Goal: Information Seeking & Learning: Learn about a topic

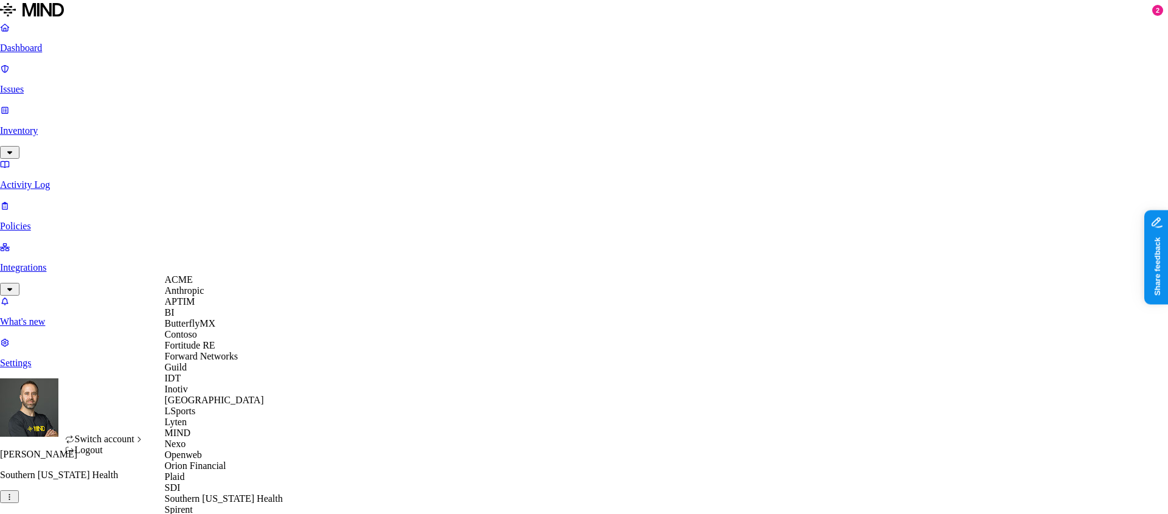
click at [201, 281] on div "ACME" at bounding box center [224, 279] width 118 height 11
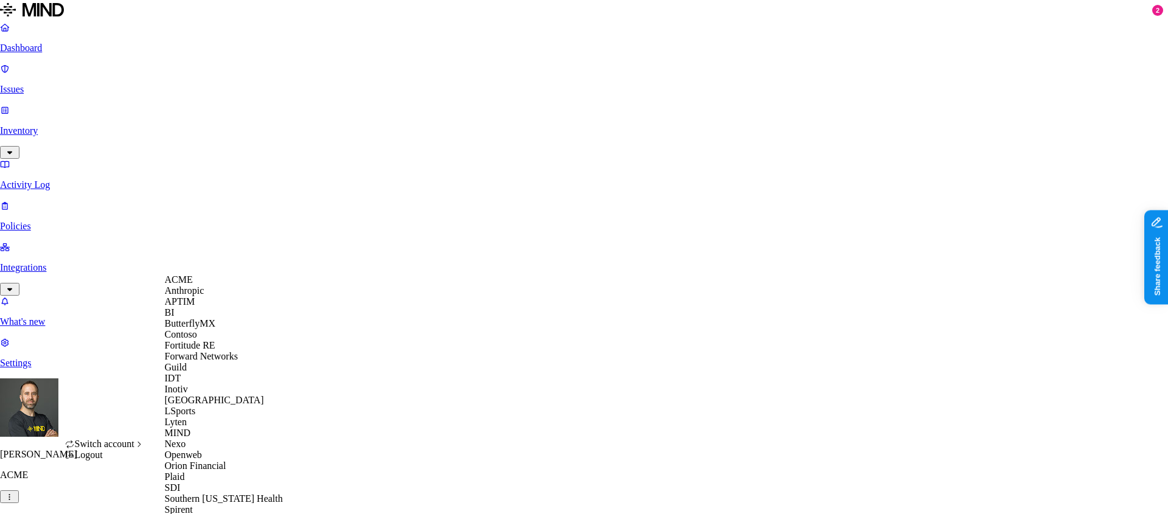
click at [200, 307] on div "APTIM" at bounding box center [224, 301] width 118 height 11
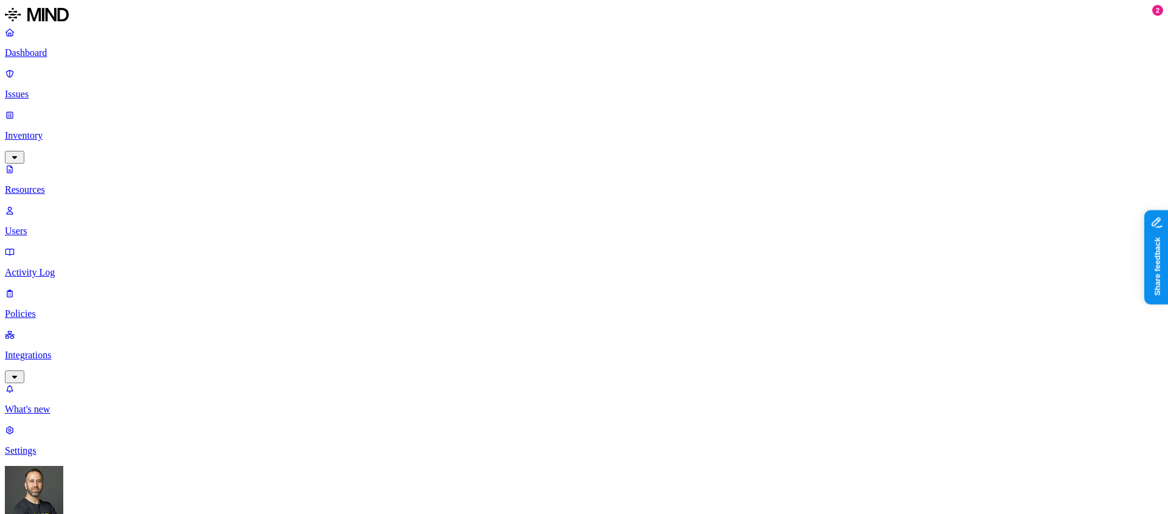
click at [86, 55] on p "Dashboard" at bounding box center [584, 52] width 1158 height 11
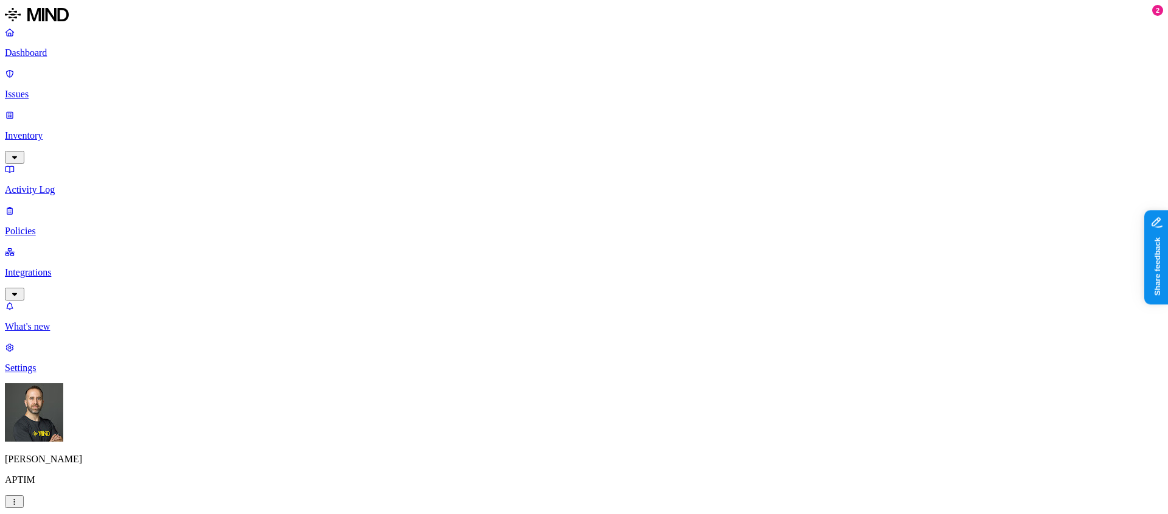
click at [19, 153] on icon "button" at bounding box center [15, 157] width 10 height 8
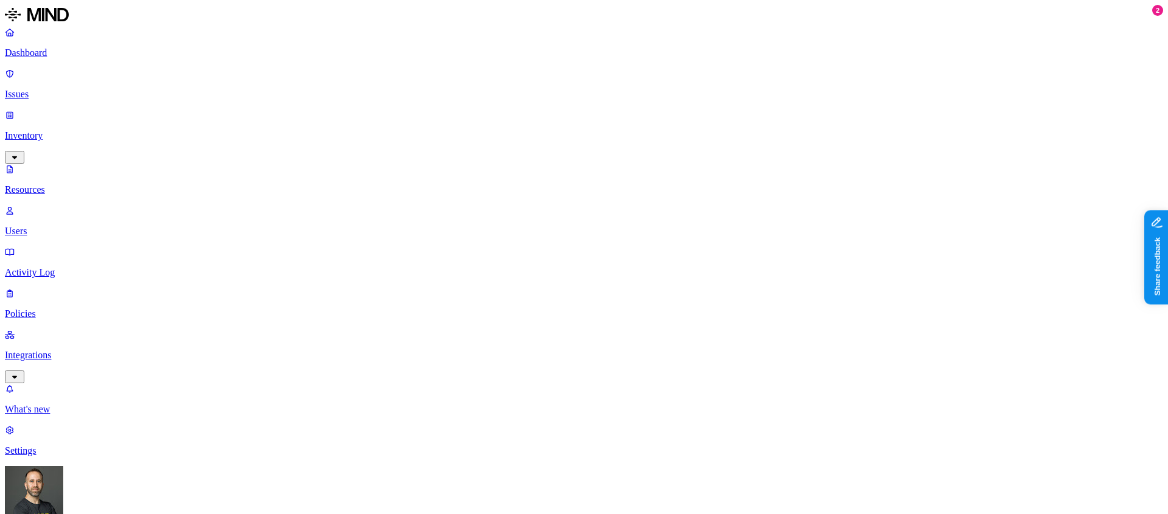
click at [97, 350] on p "Integrations" at bounding box center [584, 355] width 1158 height 11
click at [121, 110] on link "Inventory" at bounding box center [584, 136] width 1158 height 52
click at [19, 153] on icon "button" at bounding box center [15, 157] width 10 height 8
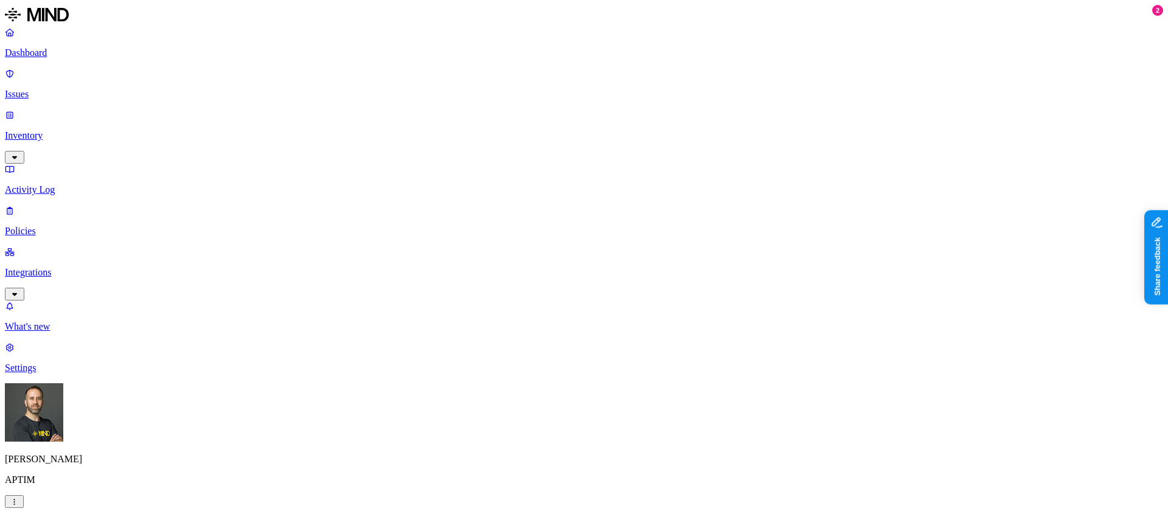
click at [78, 130] on p "Inventory" at bounding box center [584, 135] width 1158 height 11
click at [121, 110] on link "Inventory" at bounding box center [584, 136] width 1158 height 52
click at [85, 130] on p "Inventory" at bounding box center [584, 135] width 1158 height 11
click at [58, 130] on p "Inventory" at bounding box center [584, 135] width 1158 height 11
click at [19, 153] on icon "button" at bounding box center [15, 157] width 10 height 8
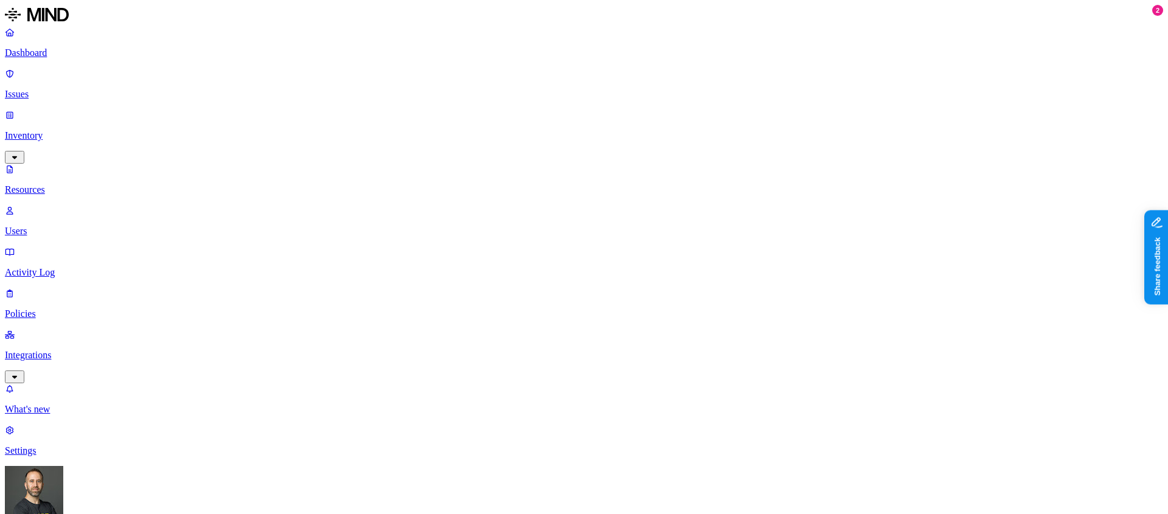
click at [91, 252] on nav "Dashboard Issues Inventory Resources Users Activity Log Policies Integrations W…" at bounding box center [584, 242] width 1158 height 430
click at [64, 267] on p "Activity Log" at bounding box center [584, 272] width 1158 height 11
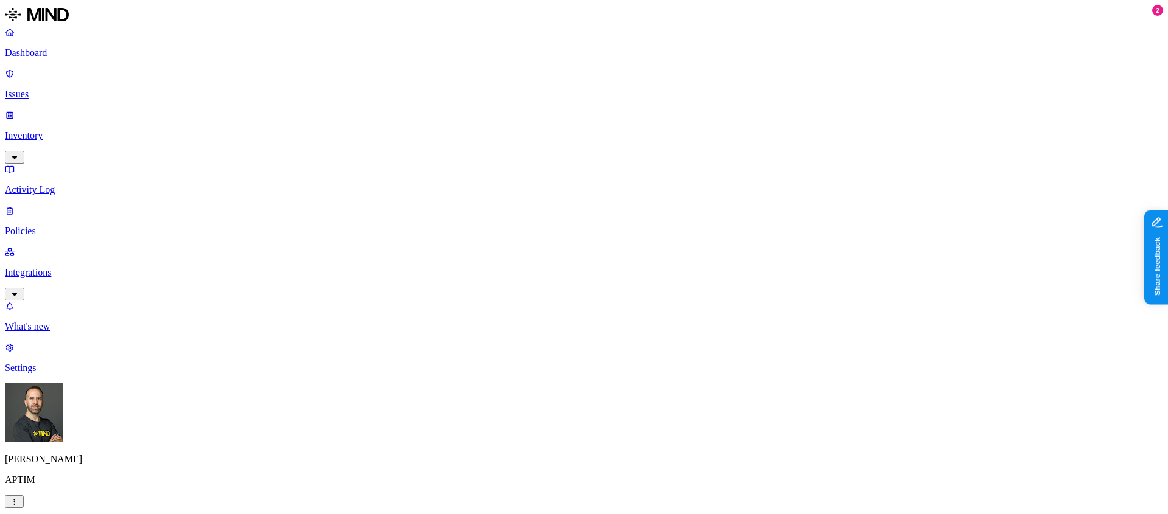
click at [54, 130] on p "Inventory" at bounding box center [584, 135] width 1158 height 11
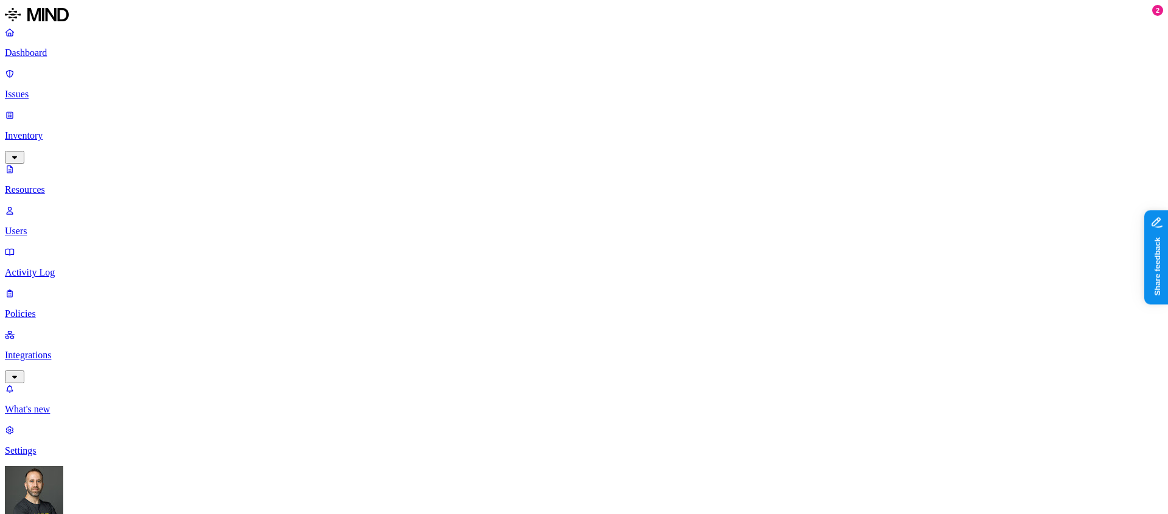
click at [103, 130] on p "Inventory" at bounding box center [584, 135] width 1158 height 11
click at [19, 153] on icon "button" at bounding box center [15, 157] width 10 height 8
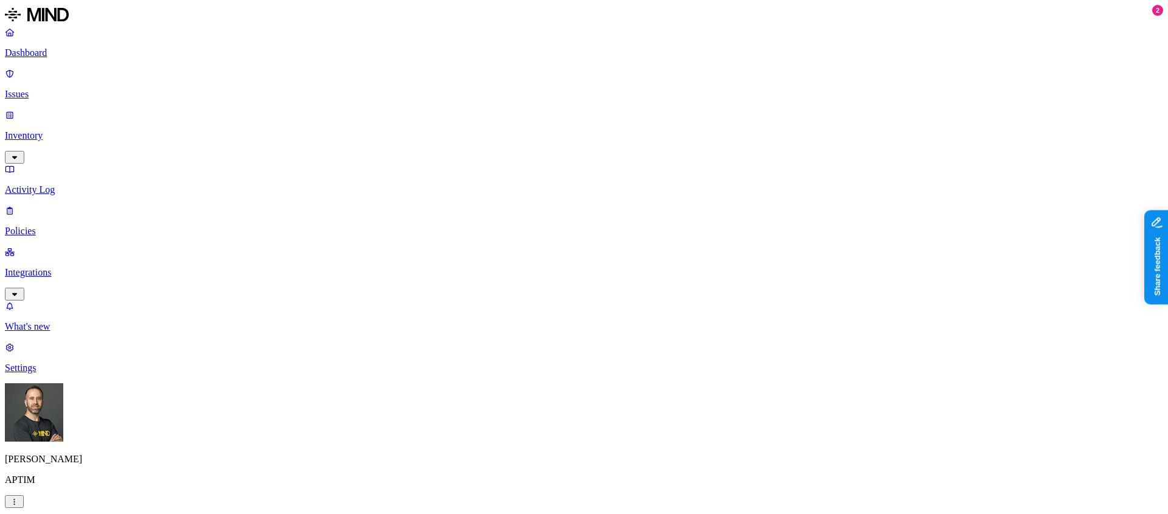
click at [46, 50] on p "Dashboard" at bounding box center [584, 52] width 1158 height 11
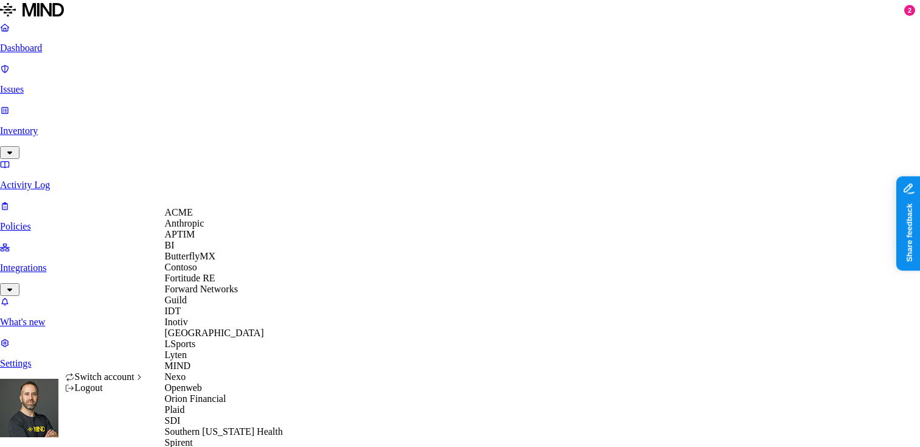
click at [233, 218] on div "ACME" at bounding box center [224, 212] width 118 height 11
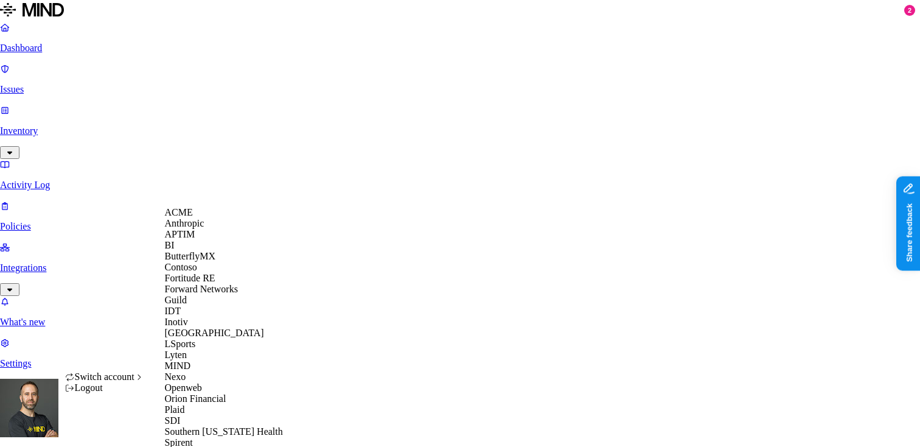
scroll to position [343, 0]
click at [202, 382] on span "Openweb" at bounding box center [183, 387] width 37 height 10
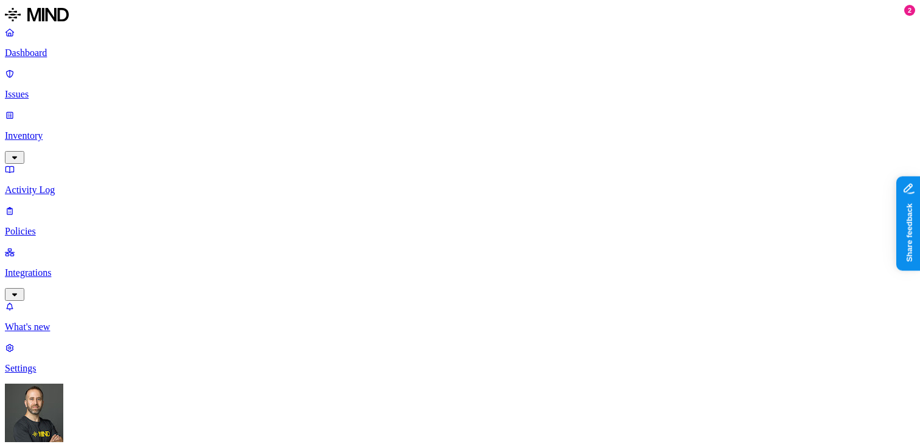
click at [87, 246] on link "Integrations" at bounding box center [460, 272] width 910 height 52
click at [71, 363] on p "Endpoints" at bounding box center [460, 368] width 910 height 11
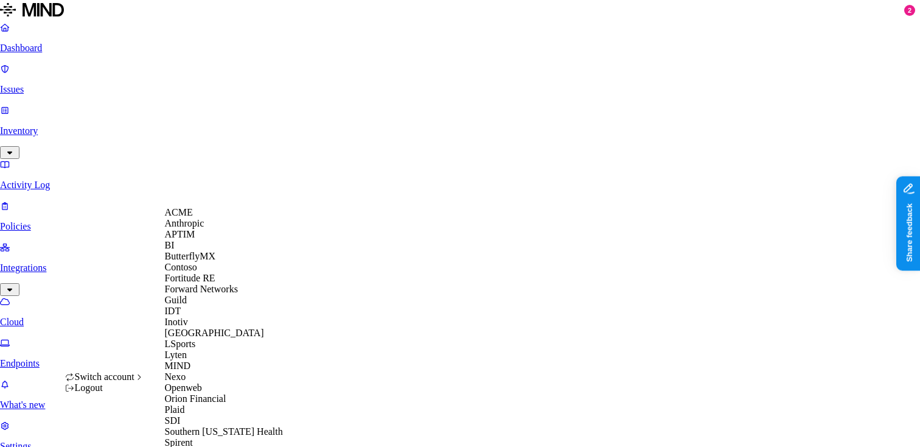
click at [201, 218] on div "ACME" at bounding box center [224, 212] width 118 height 11
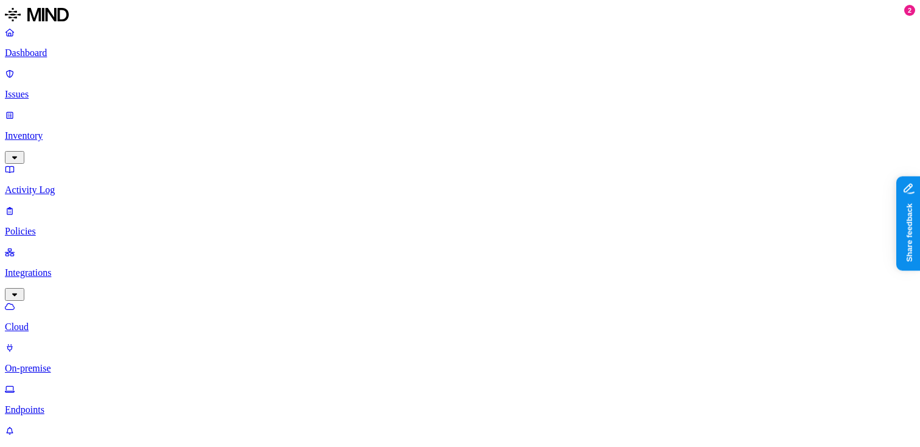
click at [70, 363] on p "On-premise" at bounding box center [460, 368] width 910 height 11
click at [66, 321] on p "Cloud" at bounding box center [460, 326] width 910 height 11
click at [64, 363] on p "On-premise" at bounding box center [460, 368] width 910 height 11
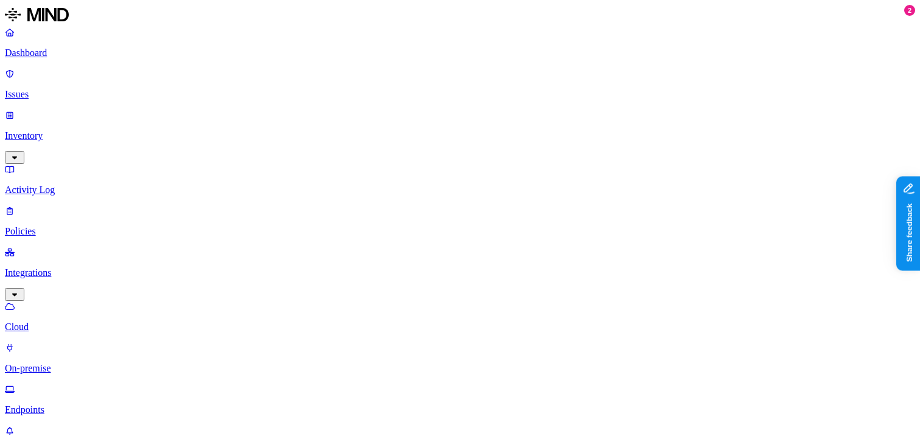
click at [68, 321] on p "Cloud" at bounding box center [460, 326] width 910 height 11
click at [61, 363] on p "On-premise" at bounding box center [460, 368] width 910 height 11
click at [63, 321] on p "Cloud" at bounding box center [460, 326] width 910 height 11
click at [65, 44] on link "Dashboard" at bounding box center [460, 43] width 910 height 32
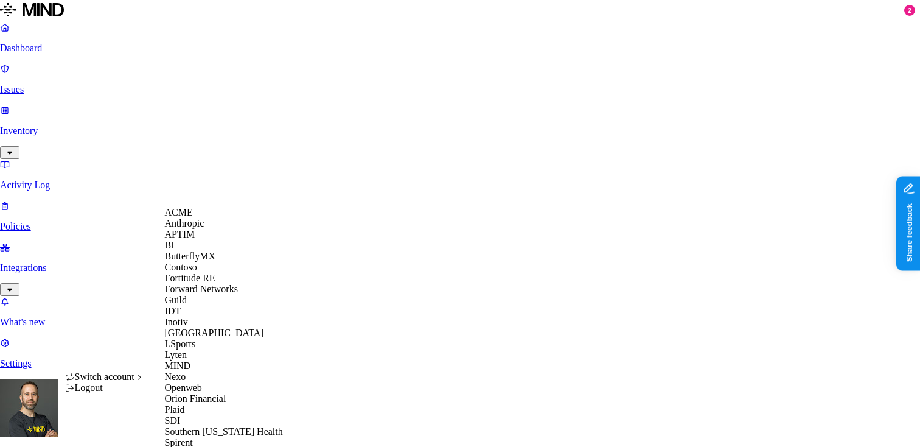
click at [189, 239] on span "APTIM" at bounding box center [180, 234] width 30 height 10
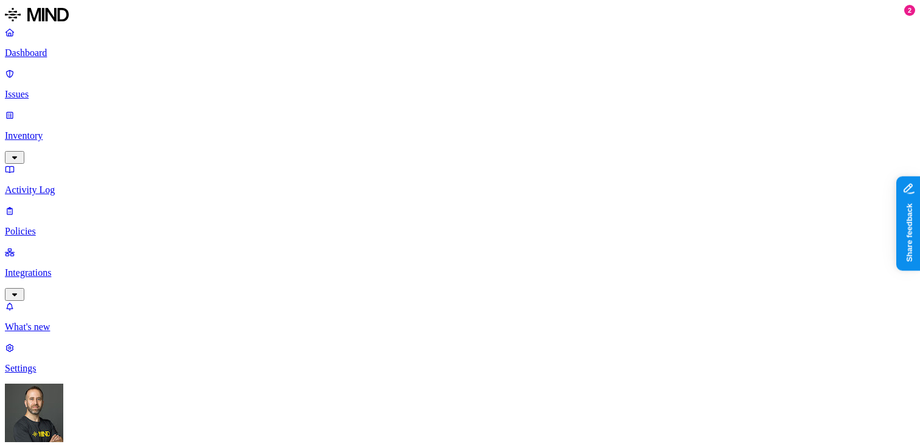
click at [82, 267] on p "Integrations" at bounding box center [460, 272] width 910 height 11
click at [59, 404] on p "Endpoints" at bounding box center [460, 409] width 910 height 11
click at [121, 433] on html "Dashboard Issues Inventory Activity Log Policies Integrations Cloud On-premise …" at bounding box center [460, 418] width 920 height 836
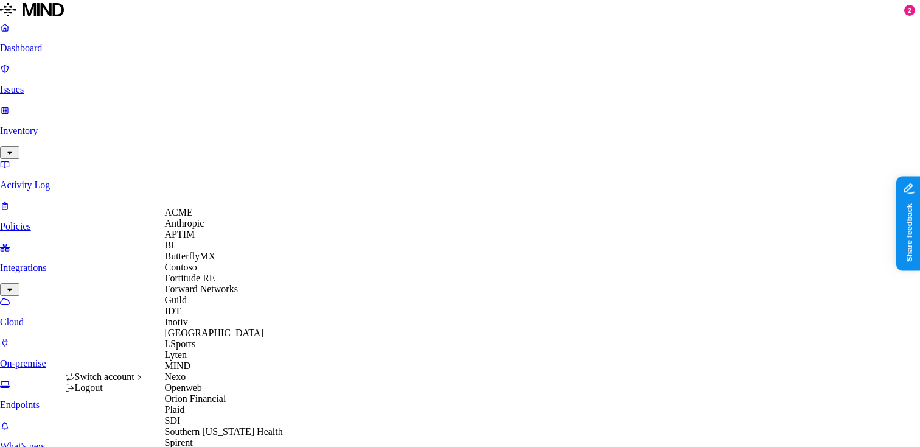
scroll to position [385, 0]
click at [221, 426] on span "Southern [US_STATE] Health" at bounding box center [224, 431] width 118 height 10
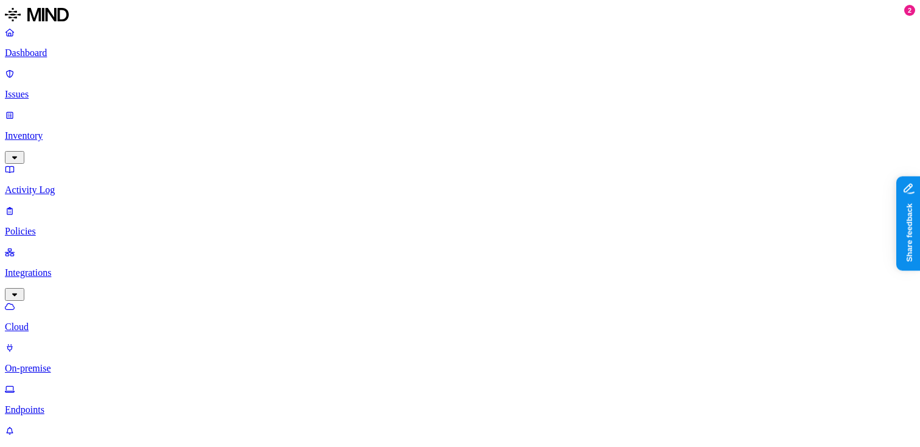
click at [86, 58] on link "Dashboard" at bounding box center [460, 43] width 910 height 32
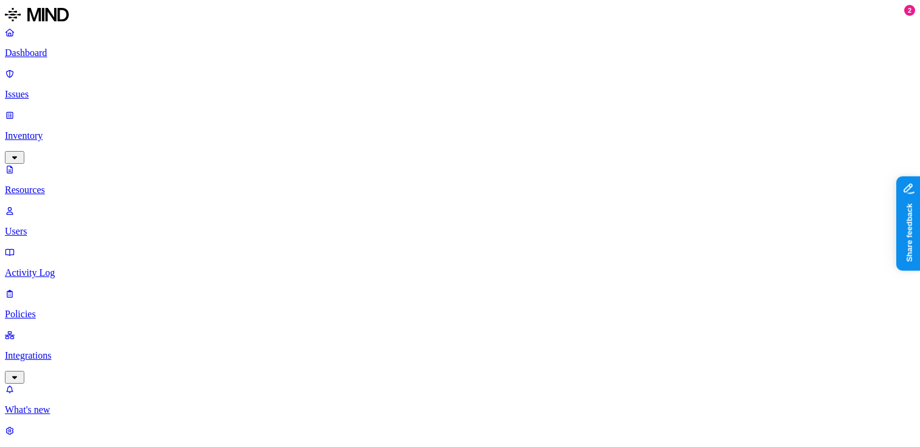
scroll to position [333, 0]
click at [60, 350] on p "Integrations" at bounding box center [460, 355] width 910 height 11
click at [60, 404] on p "Endpoints" at bounding box center [460, 409] width 910 height 11
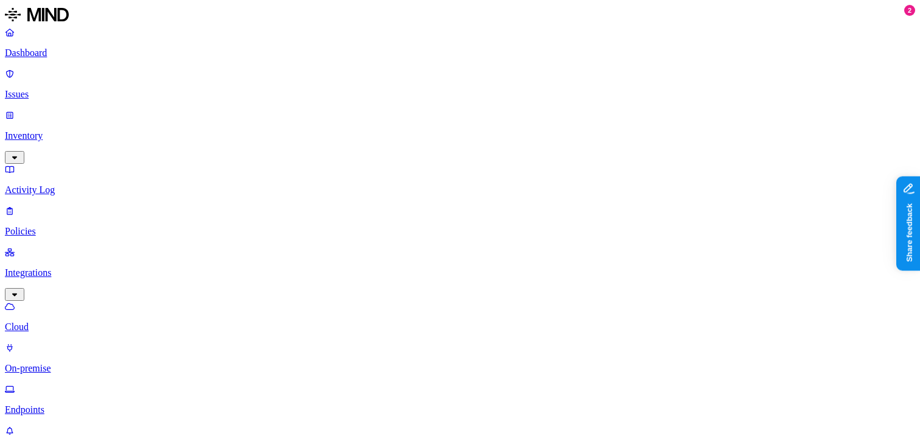
click at [71, 321] on p "Cloud" at bounding box center [460, 326] width 910 height 11
click at [54, 226] on p "Policies" at bounding box center [460, 231] width 910 height 11
click at [59, 44] on link "Dashboard" at bounding box center [460, 43] width 910 height 32
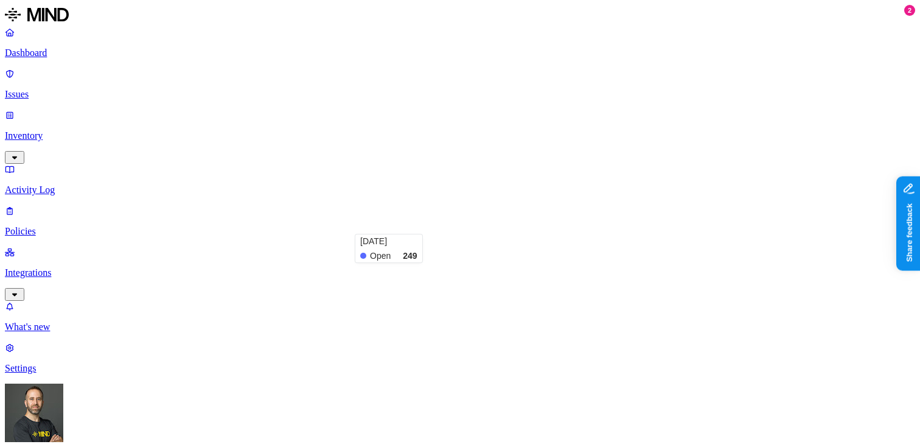
scroll to position [145, 0]
click at [74, 58] on p "Dashboard" at bounding box center [460, 52] width 910 height 11
click at [64, 130] on p "Inventory" at bounding box center [460, 135] width 910 height 11
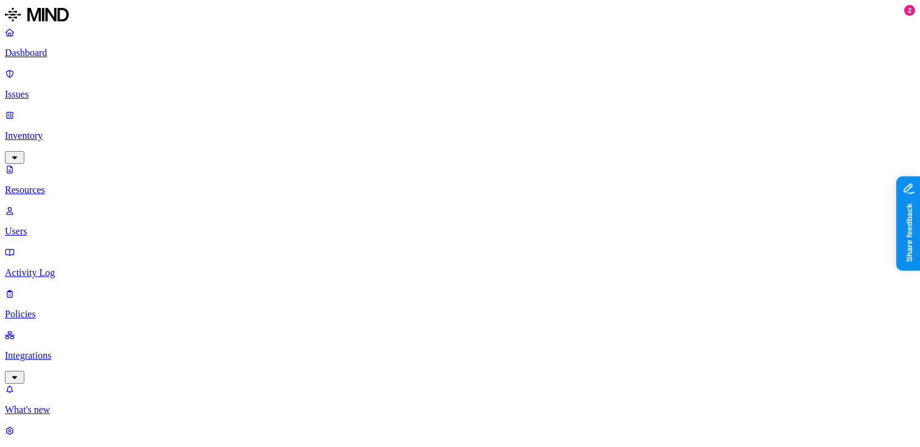
click at [90, 47] on p "Dashboard" at bounding box center [460, 52] width 910 height 11
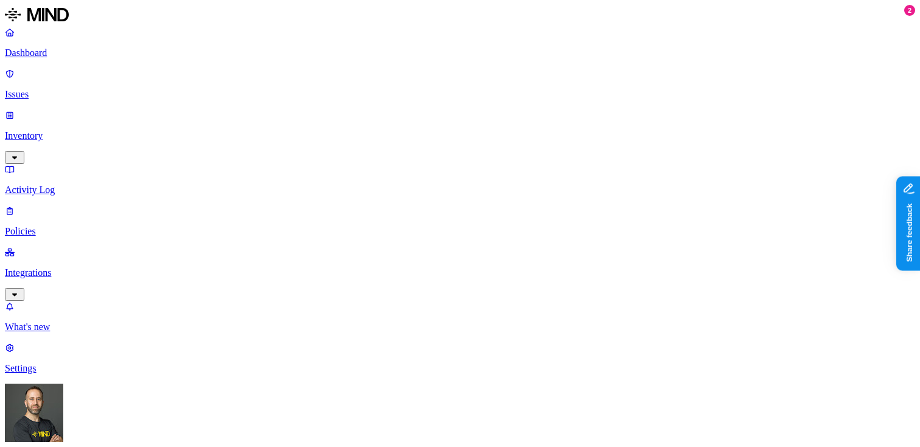
click at [61, 83] on link "Issues" at bounding box center [460, 84] width 910 height 32
click at [85, 226] on p "Policies" at bounding box center [460, 231] width 910 height 11
click at [66, 58] on p "Dashboard" at bounding box center [460, 52] width 910 height 11
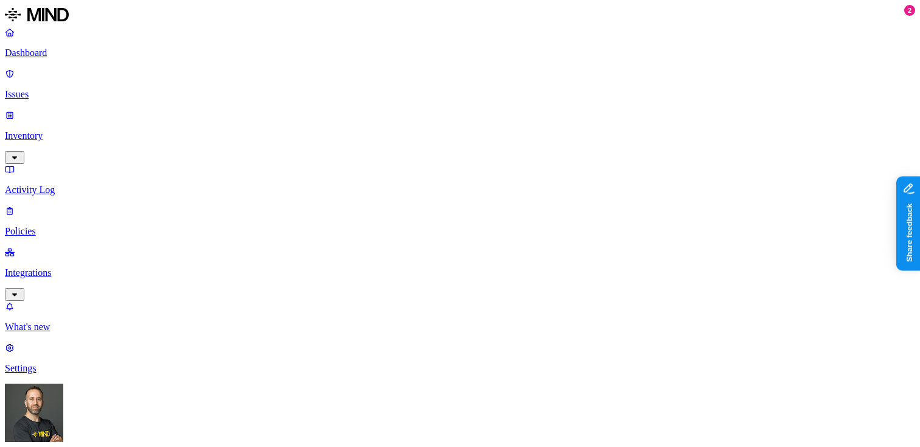
click at [92, 130] on p "Inventory" at bounding box center [460, 135] width 910 height 11
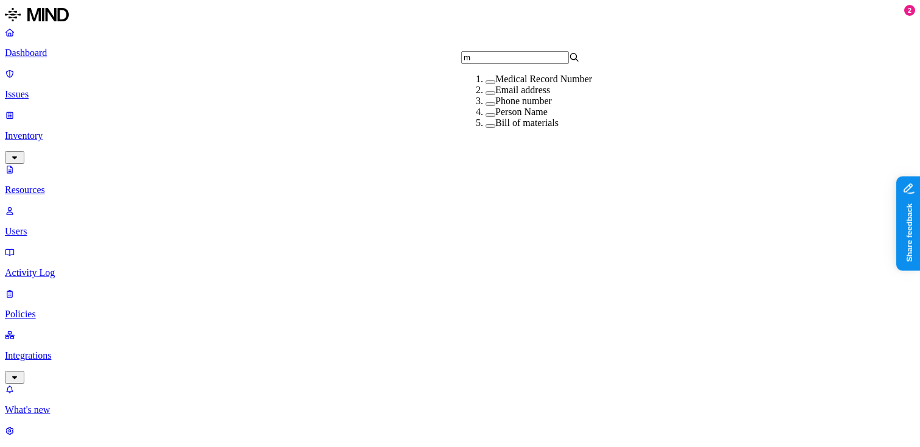
type input "m"
click at [486, 84] on button "button" at bounding box center [491, 82] width 10 height 4
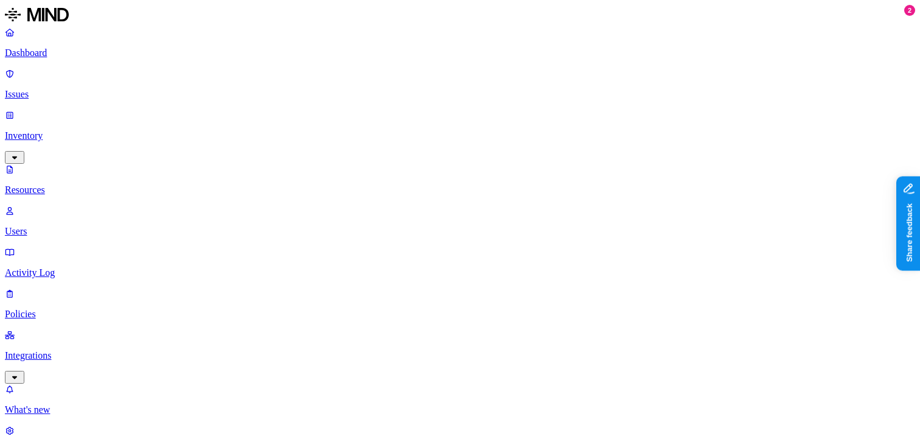
scroll to position [419, 0]
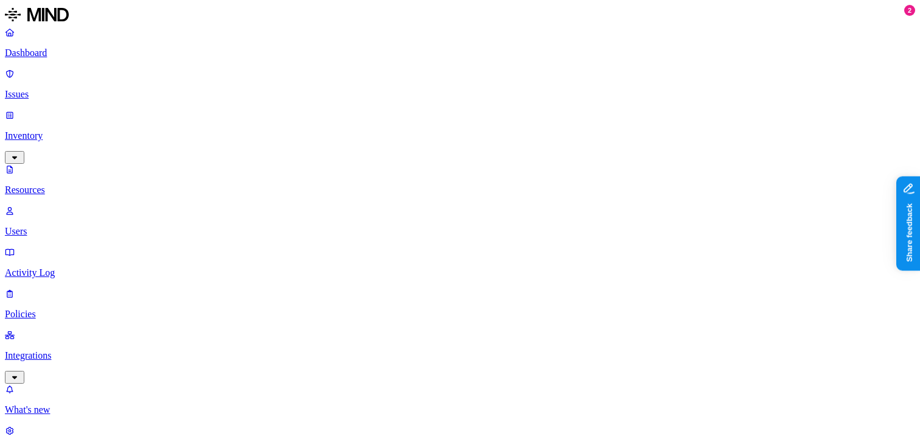
click at [92, 50] on p "Dashboard" at bounding box center [460, 52] width 910 height 11
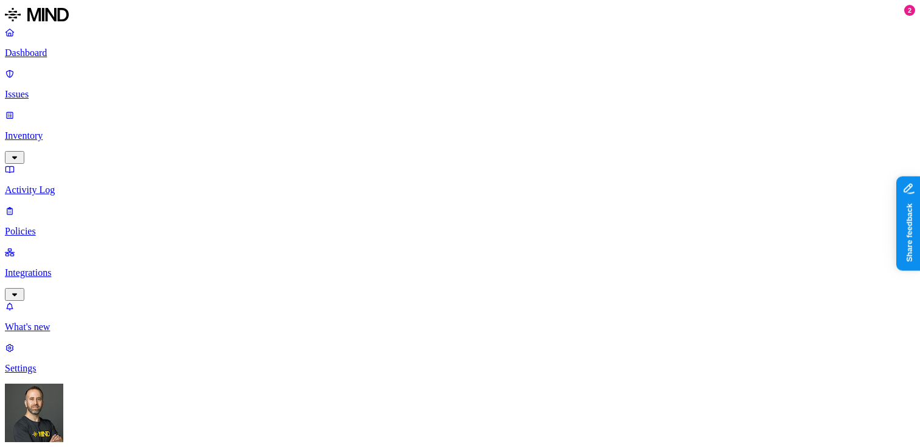
click at [61, 267] on p "Integrations" at bounding box center [460, 272] width 910 height 11
click at [80, 363] on p "On-premise" at bounding box center [460, 368] width 910 height 11
click at [58, 321] on p "Cloud" at bounding box center [460, 326] width 910 height 11
click at [52, 54] on p "Dashboard" at bounding box center [460, 52] width 910 height 11
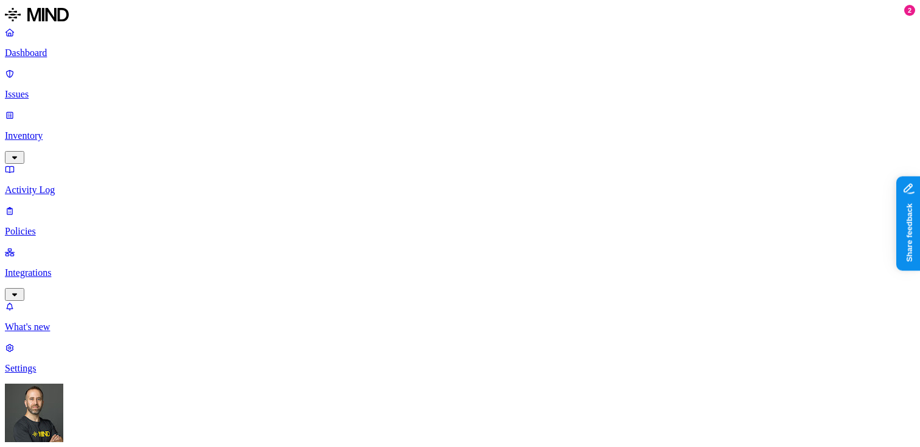
click at [79, 267] on p "Integrations" at bounding box center [460, 272] width 910 height 11
click at [70, 54] on p "Dashboard" at bounding box center [460, 52] width 910 height 11
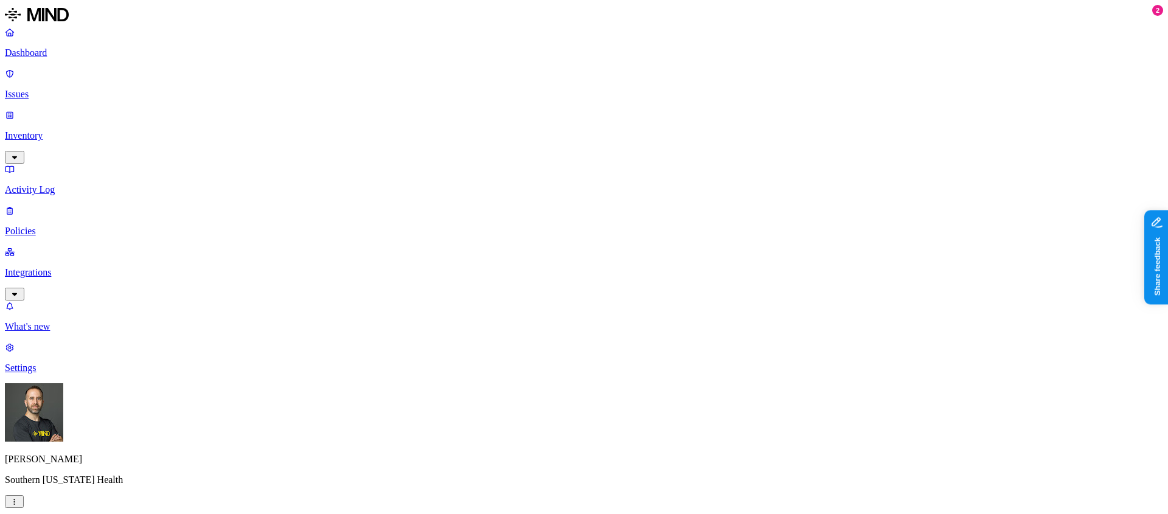
click at [92, 267] on p "Integrations" at bounding box center [584, 272] width 1158 height 11
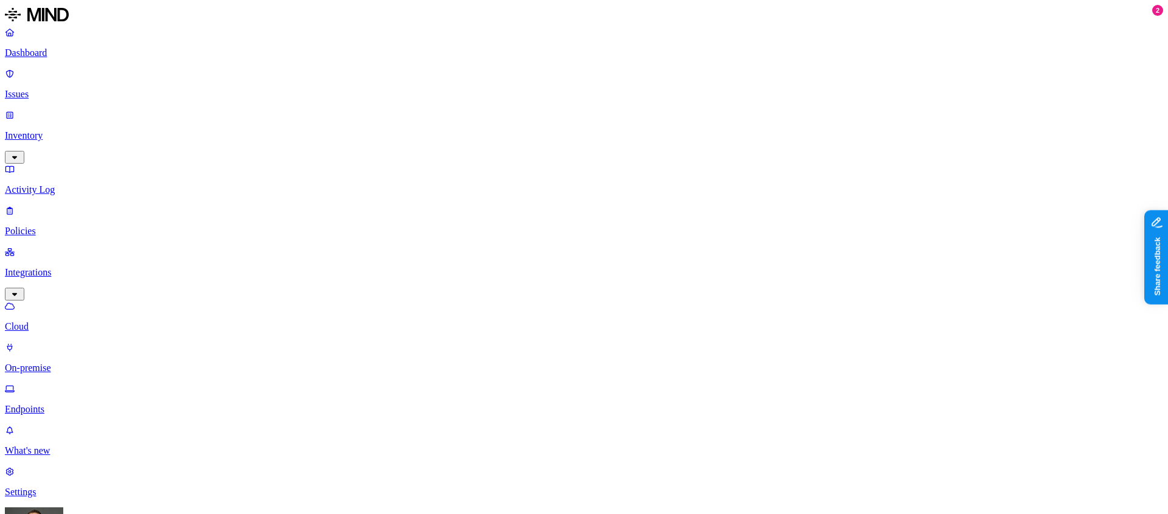
click at [77, 54] on p "Dashboard" at bounding box center [584, 52] width 1158 height 11
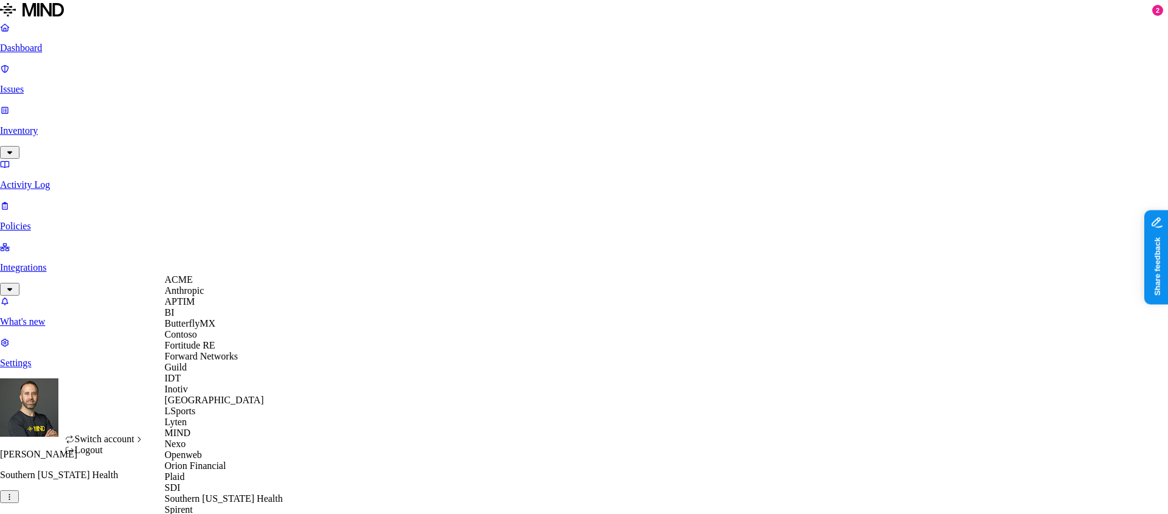
click at [189, 307] on span "APTIM" at bounding box center [180, 301] width 30 height 10
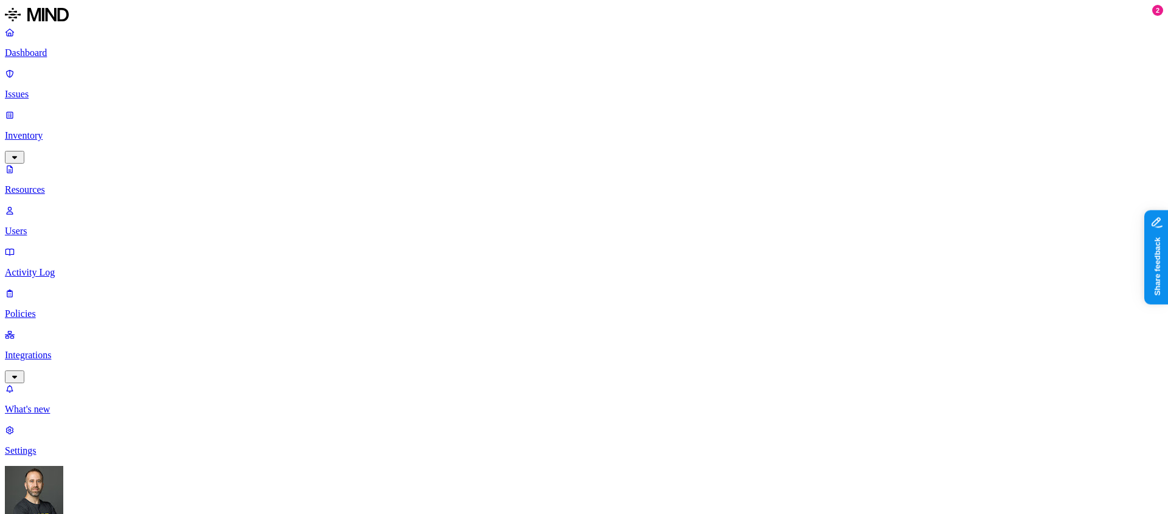
click at [66, 49] on p "Dashboard" at bounding box center [584, 52] width 1158 height 11
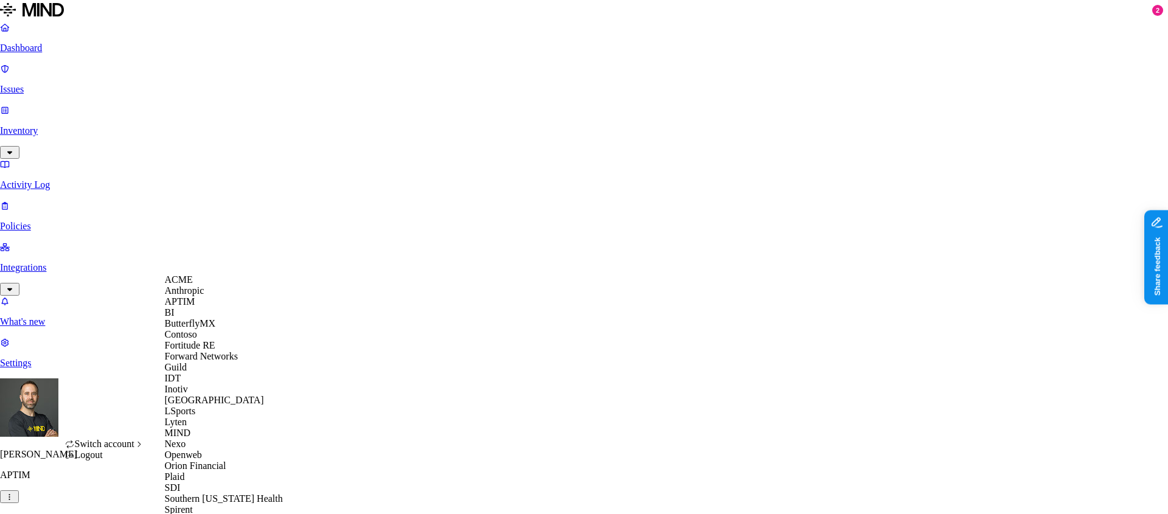
scroll to position [385, 0]
click at [204, 504] on div "Spirent" at bounding box center [224, 509] width 118 height 11
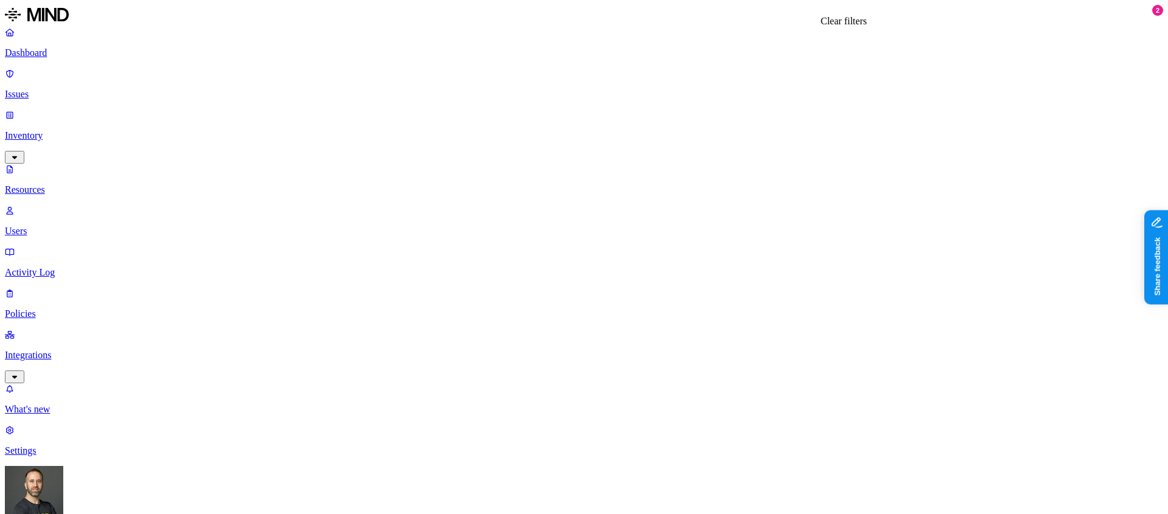
click at [61, 52] on p "Dashboard" at bounding box center [584, 52] width 1158 height 11
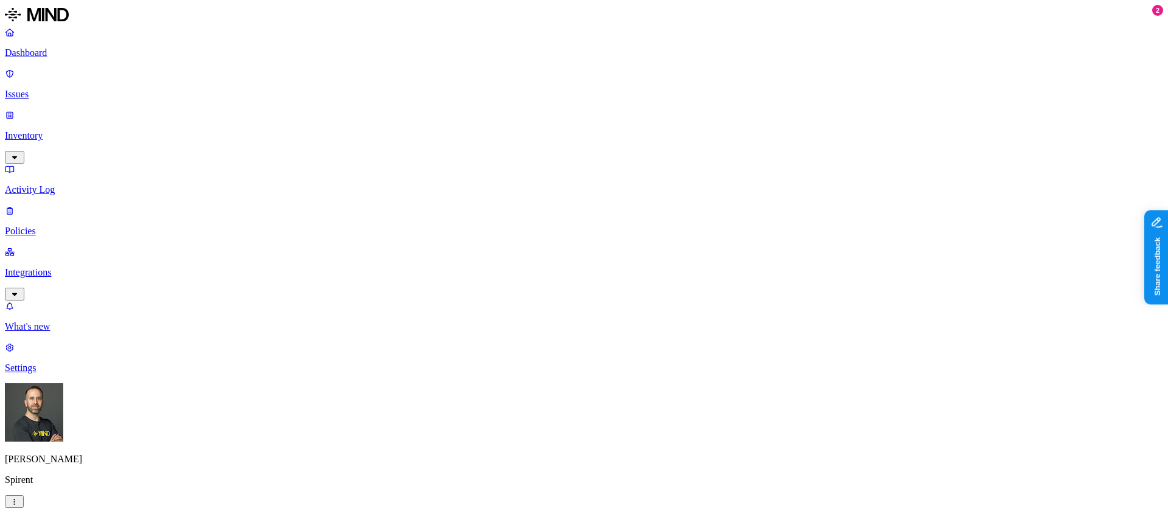
click at [77, 267] on p "Integrations" at bounding box center [584, 272] width 1158 height 11
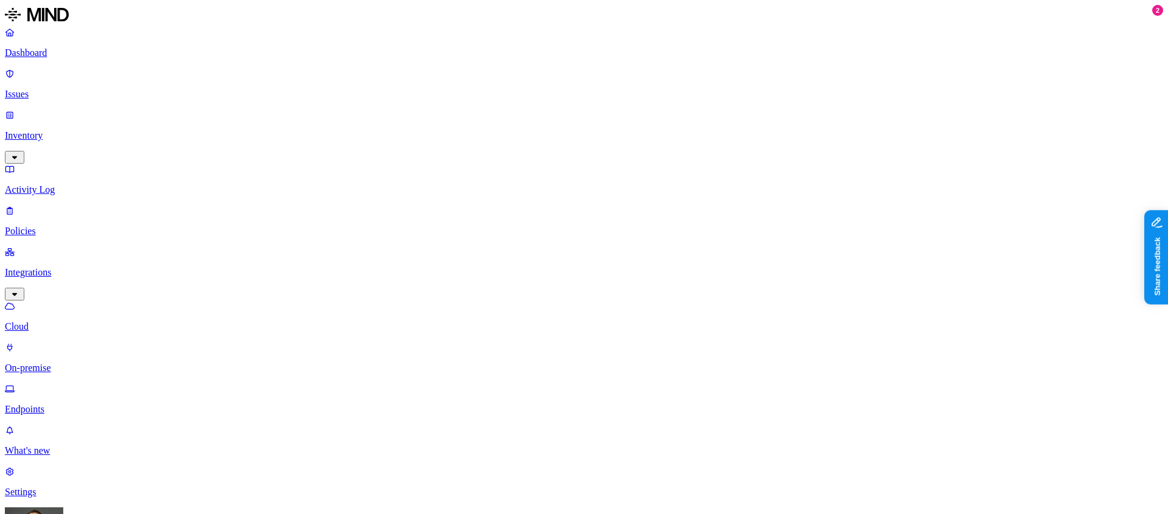
click at [54, 404] on p "Endpoints" at bounding box center [584, 409] width 1158 height 11
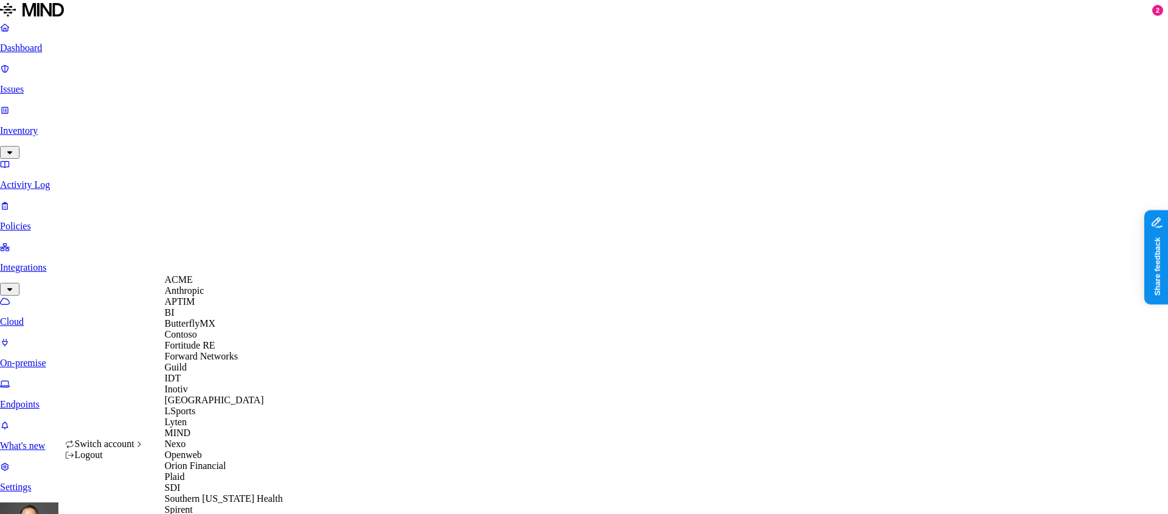
click at [221, 285] on div "ACME" at bounding box center [224, 279] width 118 height 11
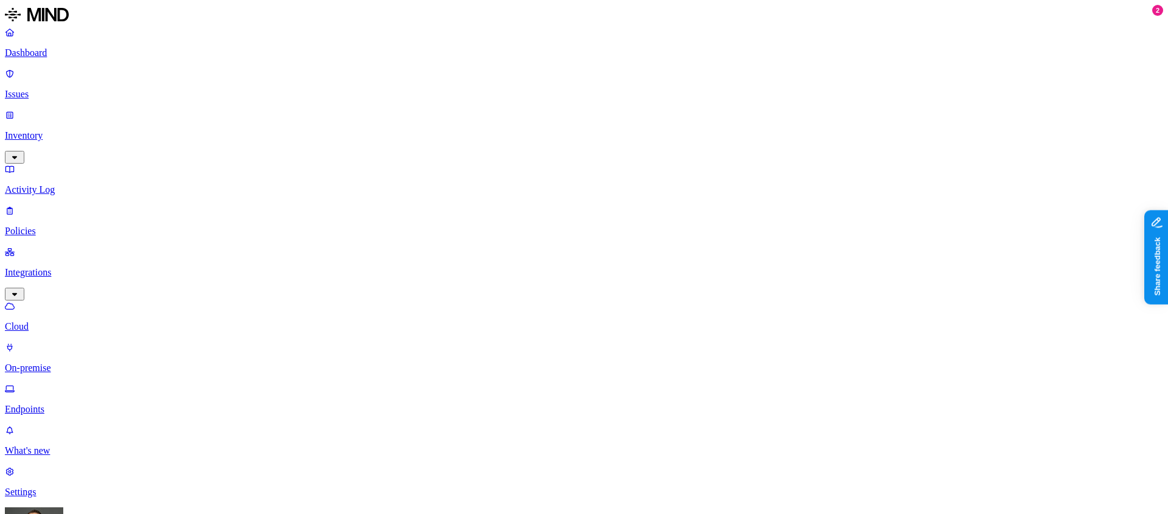
click at [57, 130] on p "Inventory" at bounding box center [584, 135] width 1158 height 11
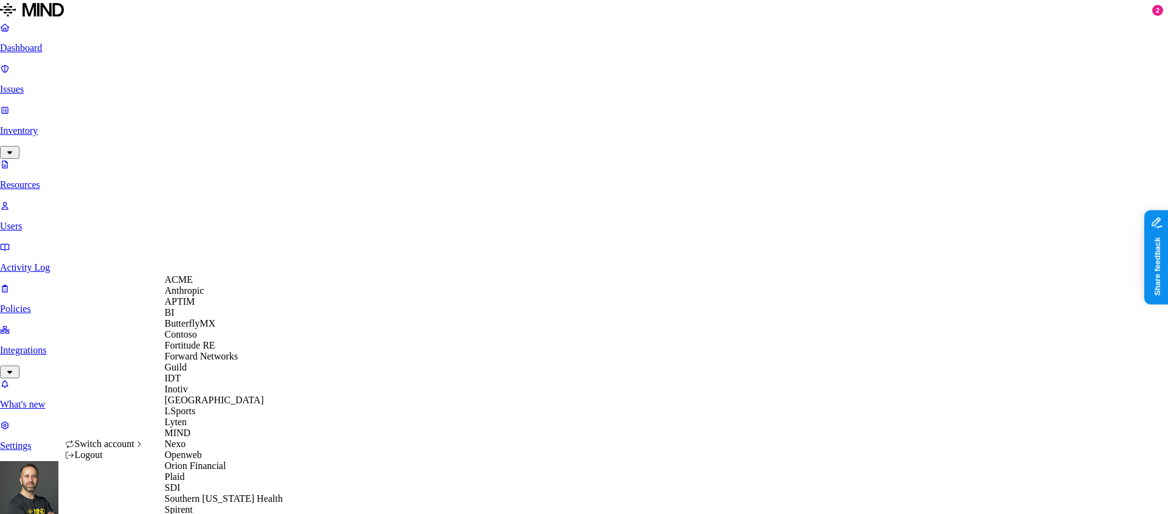
scroll to position [385, 0]
click at [208, 493] on span "Southern [US_STATE] Health" at bounding box center [224, 498] width 118 height 10
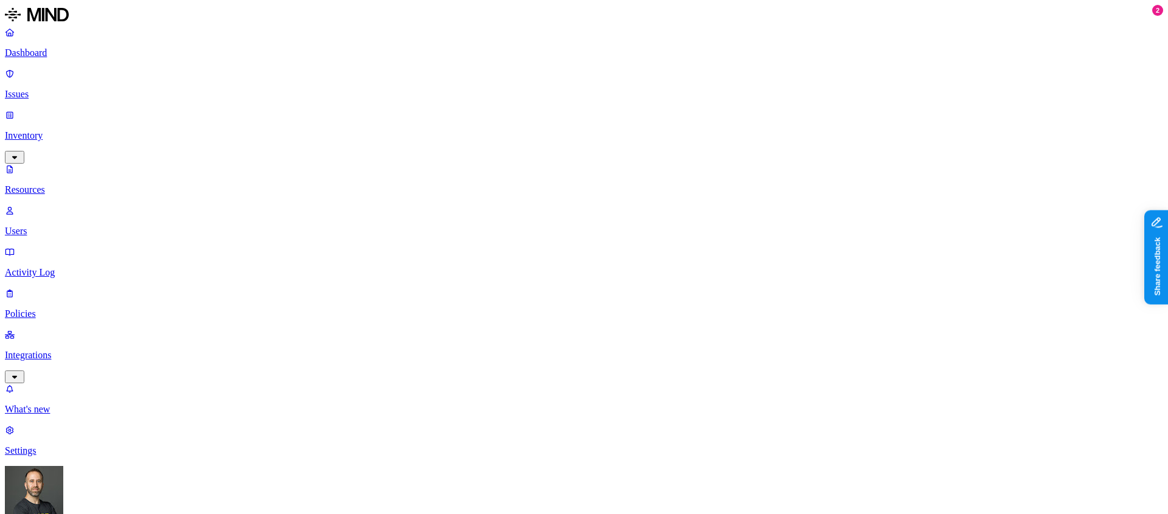
type input "hl7"
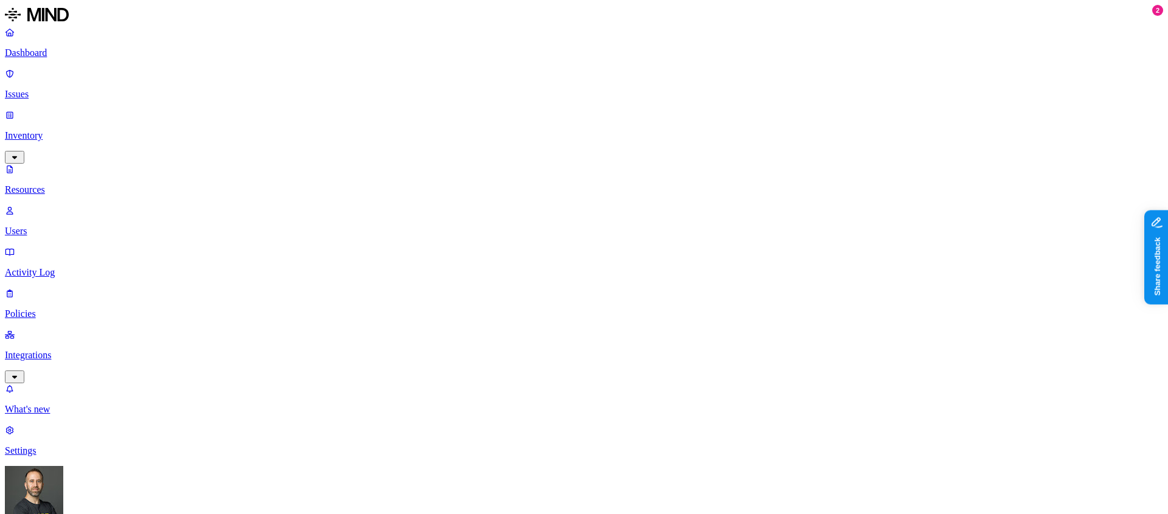
scroll to position [24, 0]
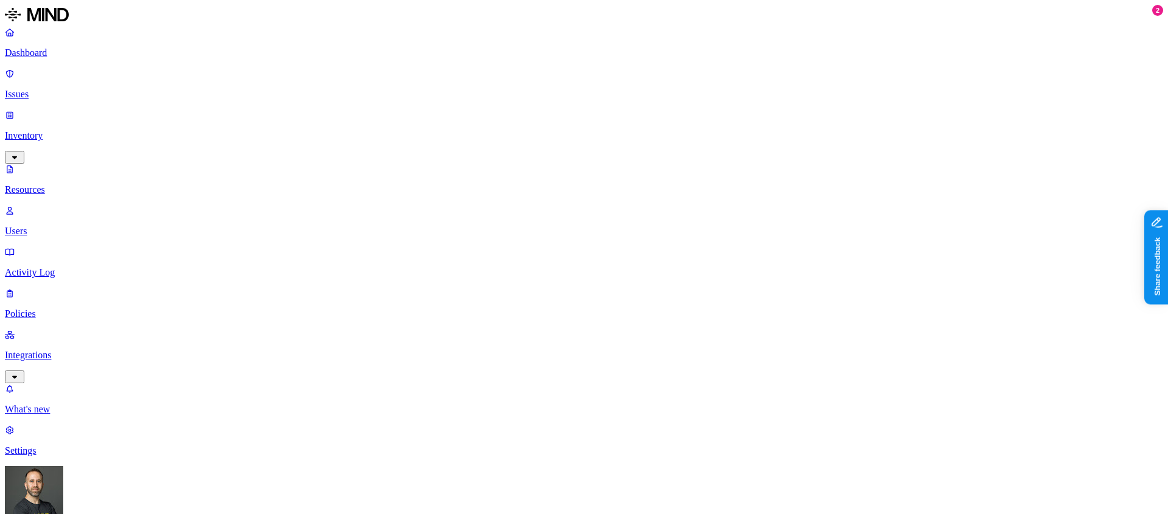
type input "hl7"
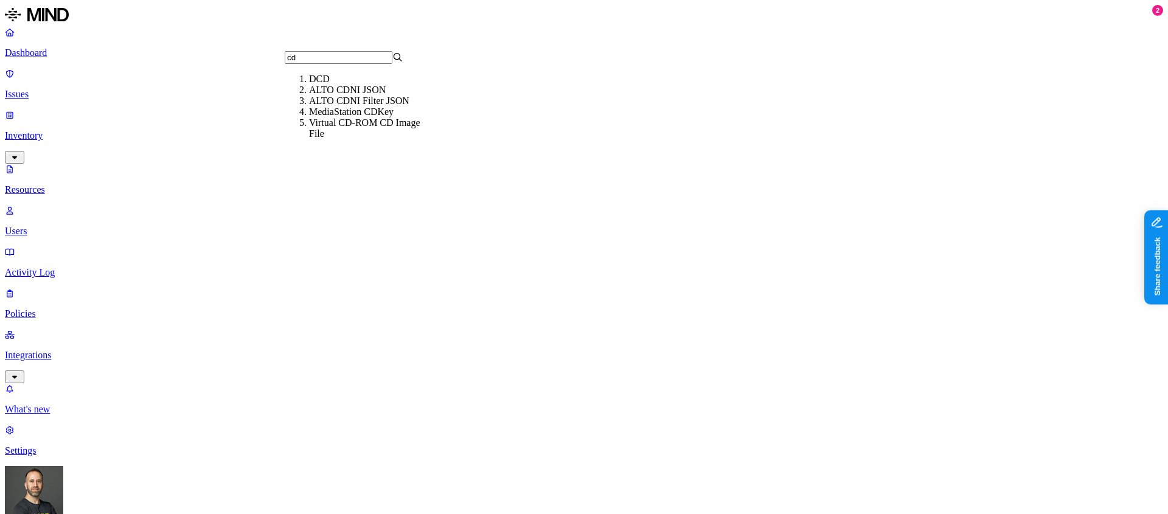
type input "cdf"
type input "svs"
type input "nift"
type input "vcf"
type input "euro"
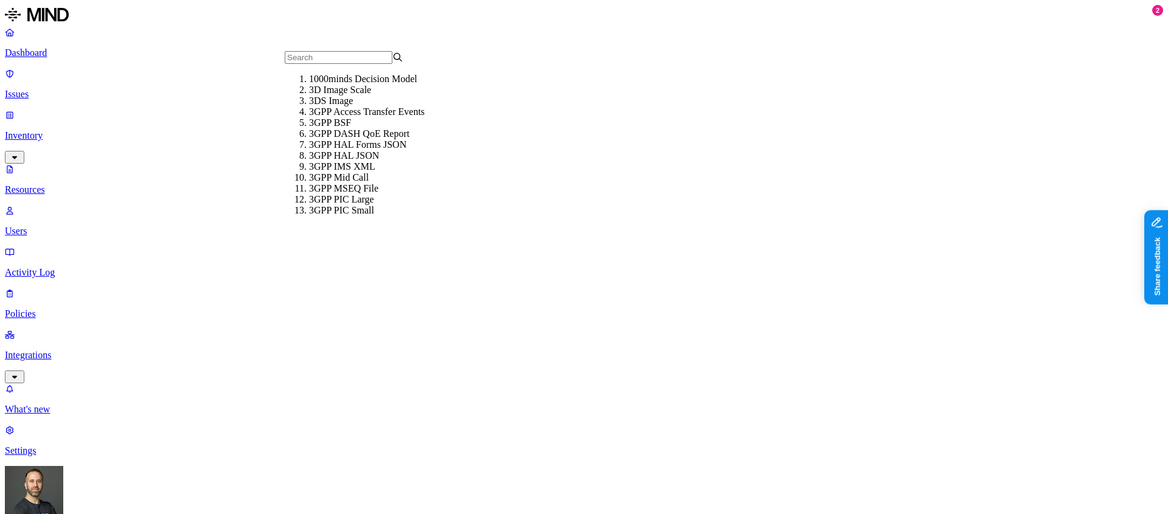
type input "e"
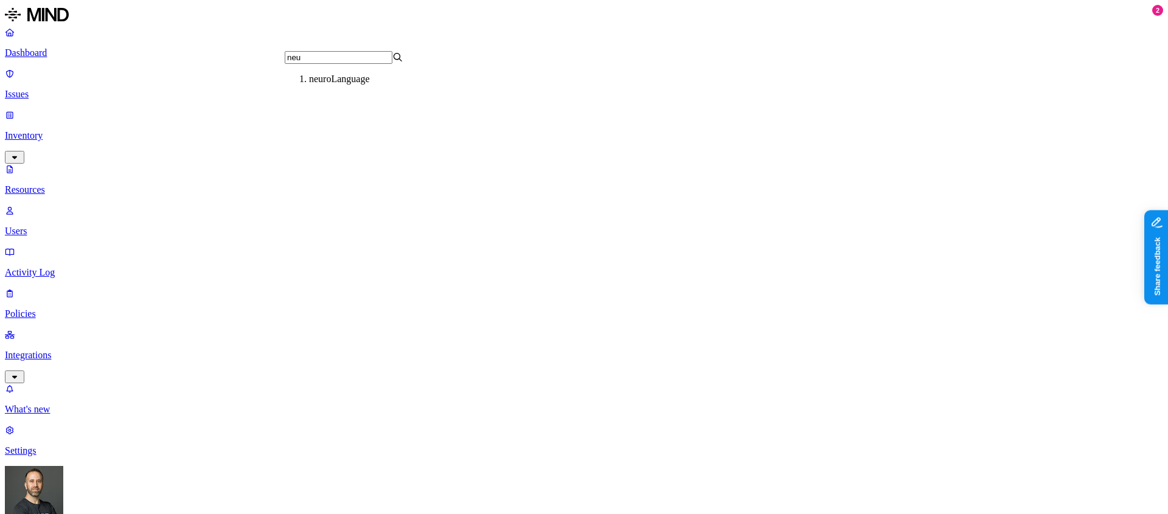
type input "neu"
click at [386, 85] on div "neuroLanguage" at bounding box center [368, 79] width 119 height 11
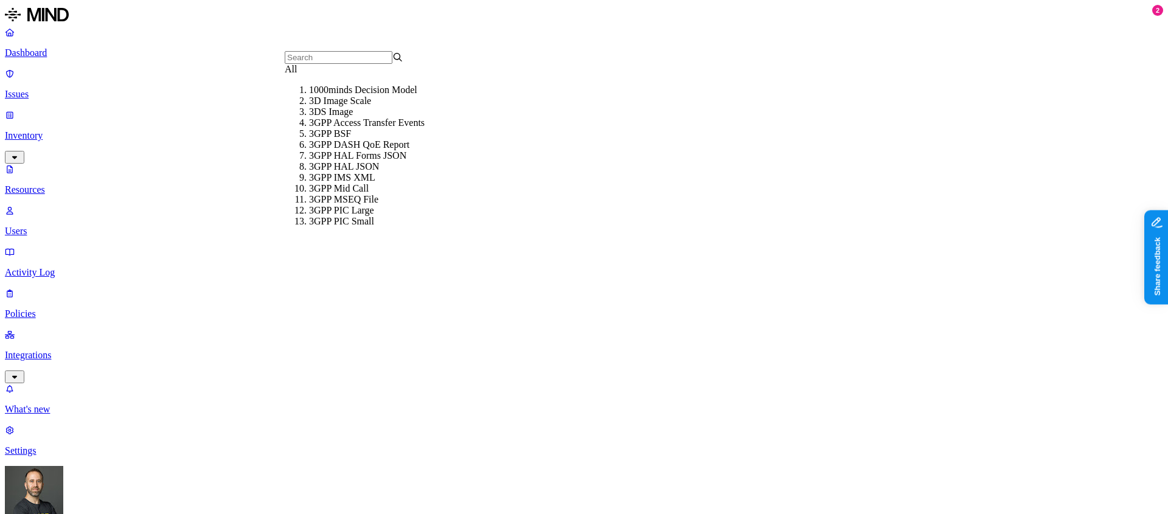
click at [294, 75] on div "All" at bounding box center [344, 69] width 119 height 11
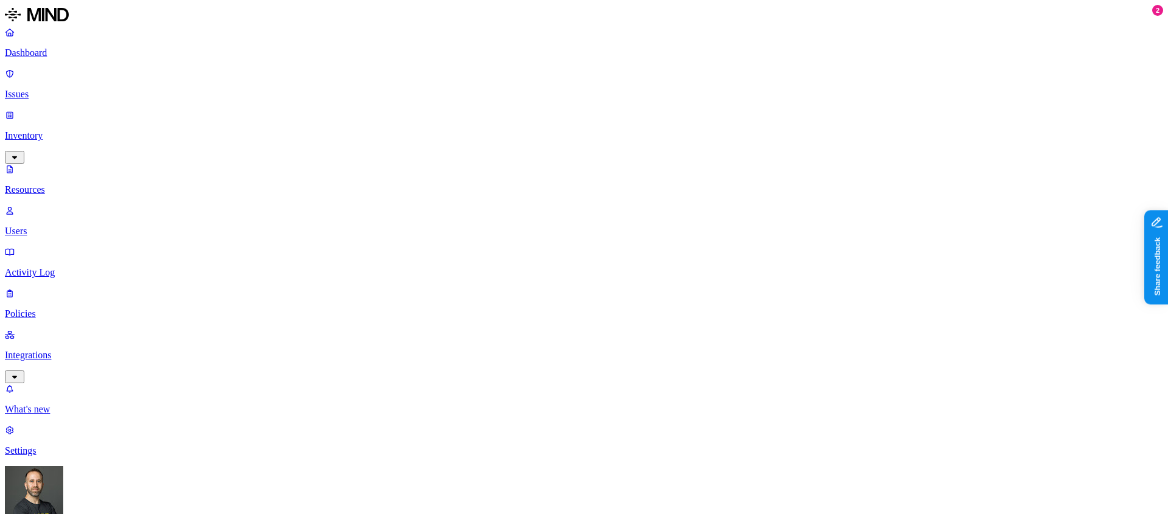
type input "m"
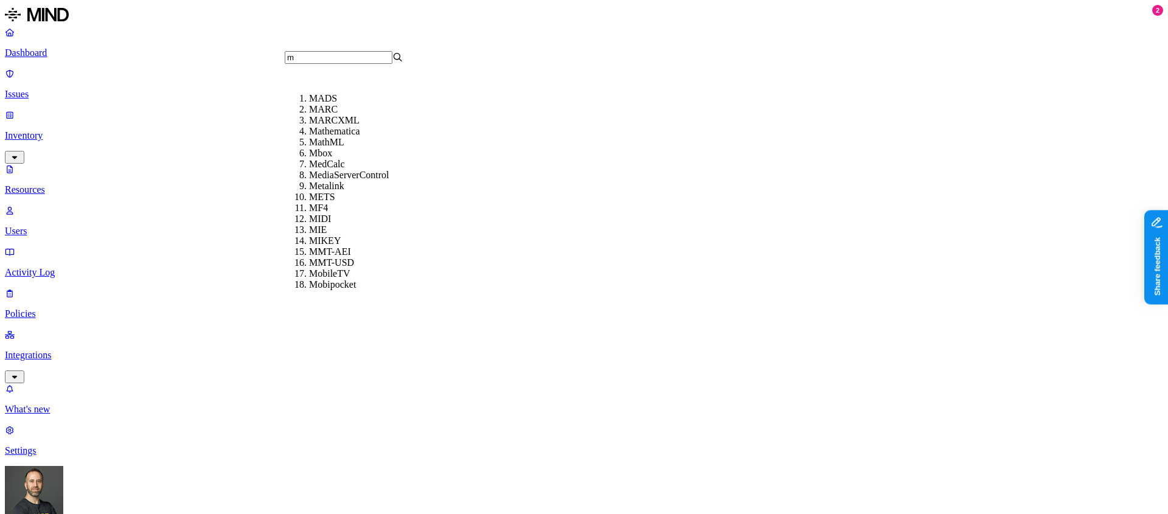
scroll to position [117, 0]
type input "mit"
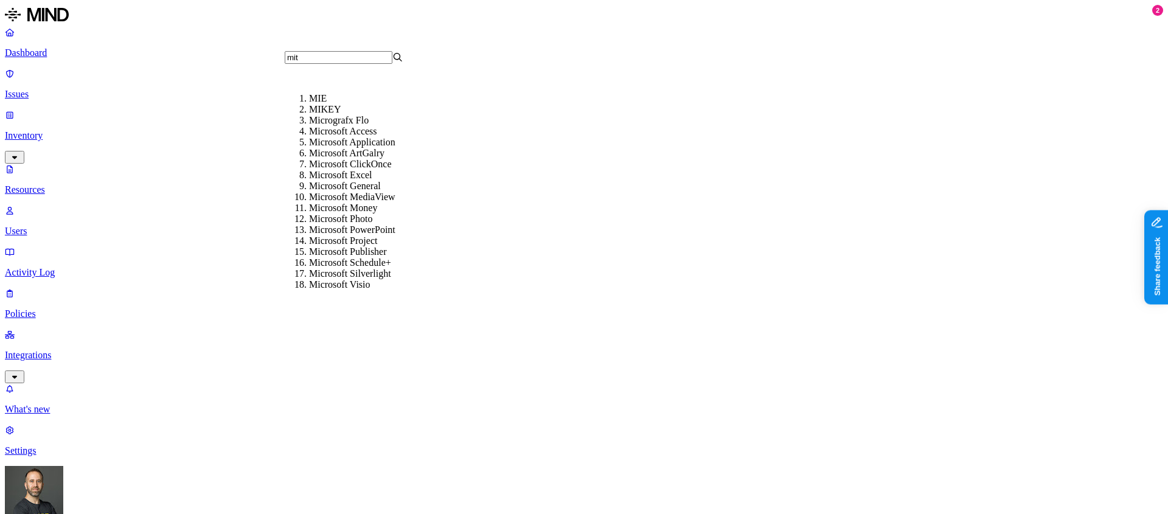
scroll to position [0, 0]
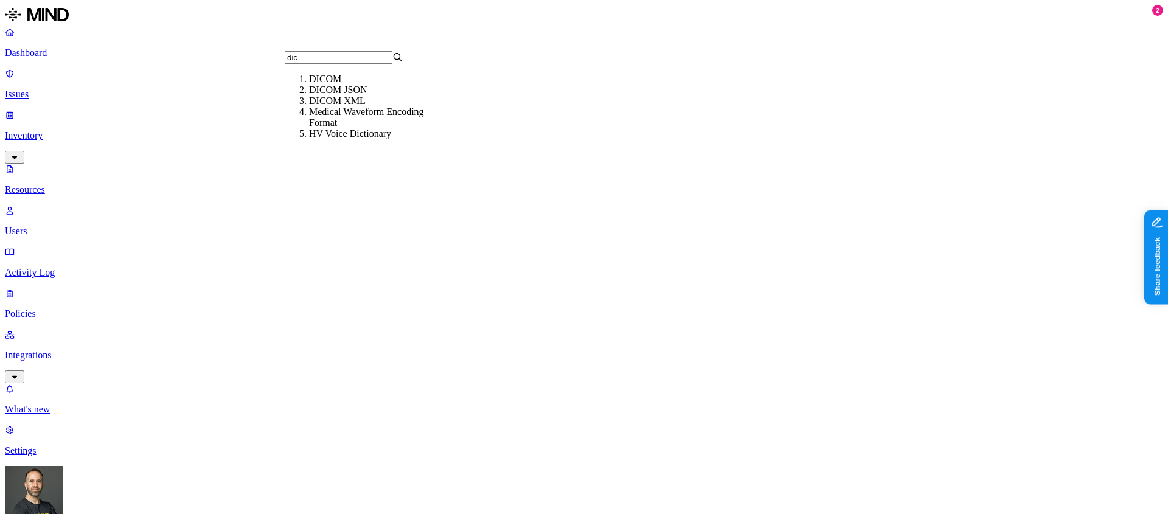
type input "dic"
click at [332, 96] on div "DICOM JSON" at bounding box center [368, 90] width 119 height 11
type input "dicom"
click at [318, 117] on div "DICOM XML" at bounding box center [368, 111] width 119 height 11
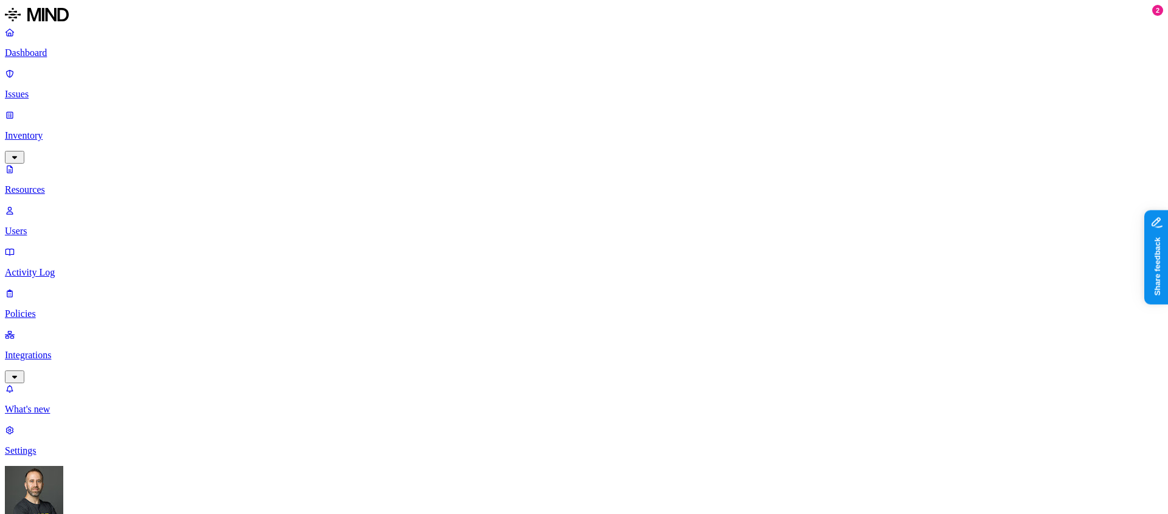
type input "dicom"
click at [315, 96] on div "DICOM" at bounding box center [368, 90] width 119 height 11
click at [640, 148] on button "button" at bounding box center [645, 148] width 10 height 4
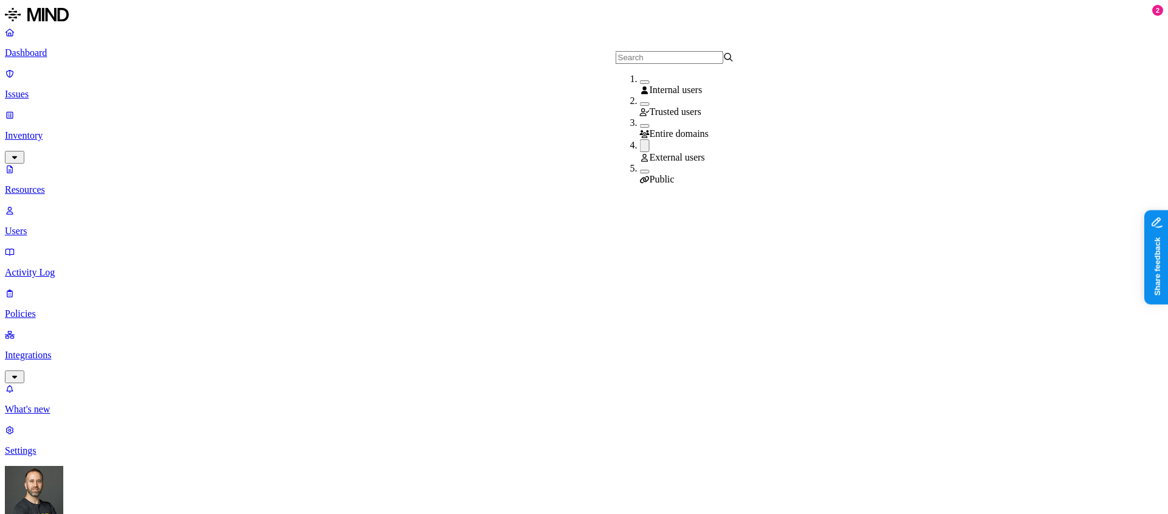
click at [74, 58] on p "Dashboard" at bounding box center [584, 52] width 1158 height 11
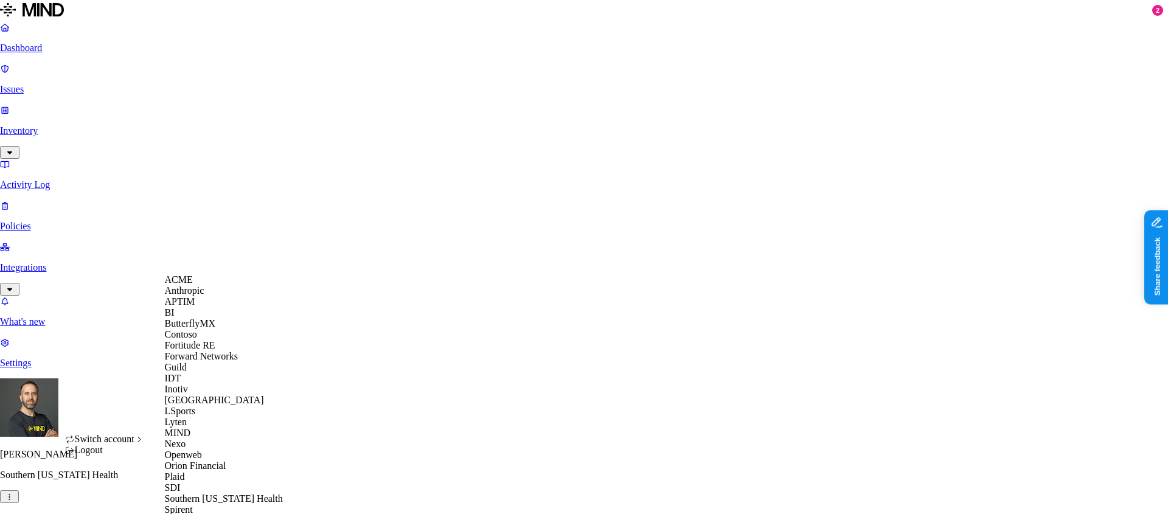
click at [201, 307] on div "APTIM" at bounding box center [224, 301] width 118 height 11
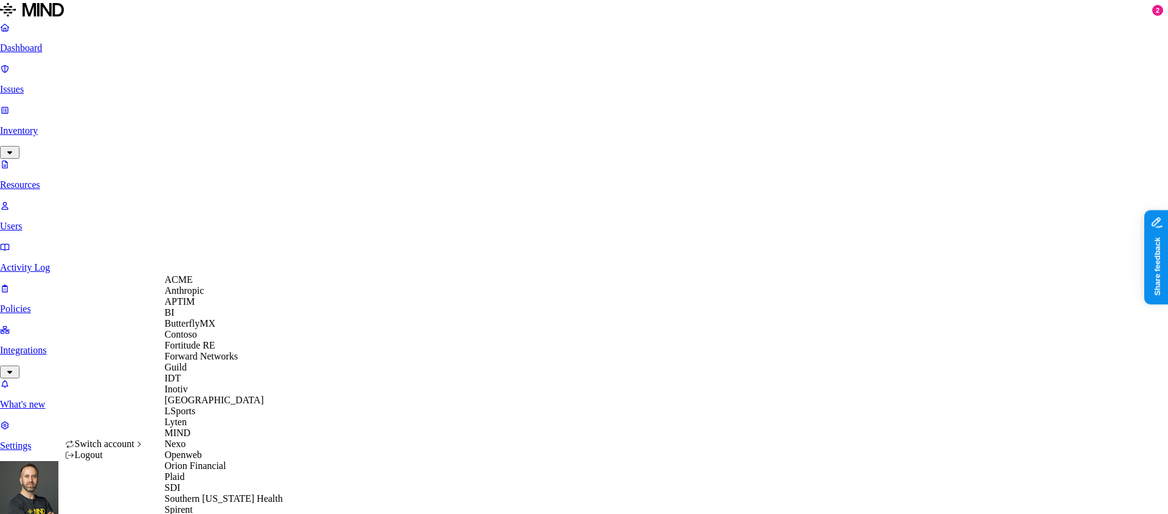
scroll to position [92, 0]
click at [206, 369] on div "Guild" at bounding box center [224, 367] width 118 height 11
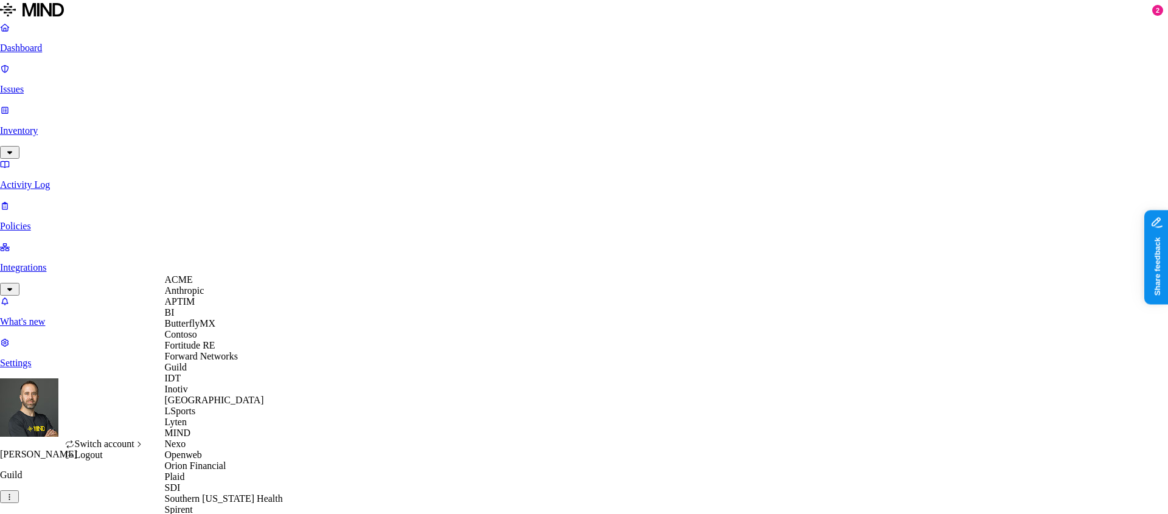
scroll to position [55, 0]
click at [192, 384] on div "IDT" at bounding box center [224, 378] width 118 height 11
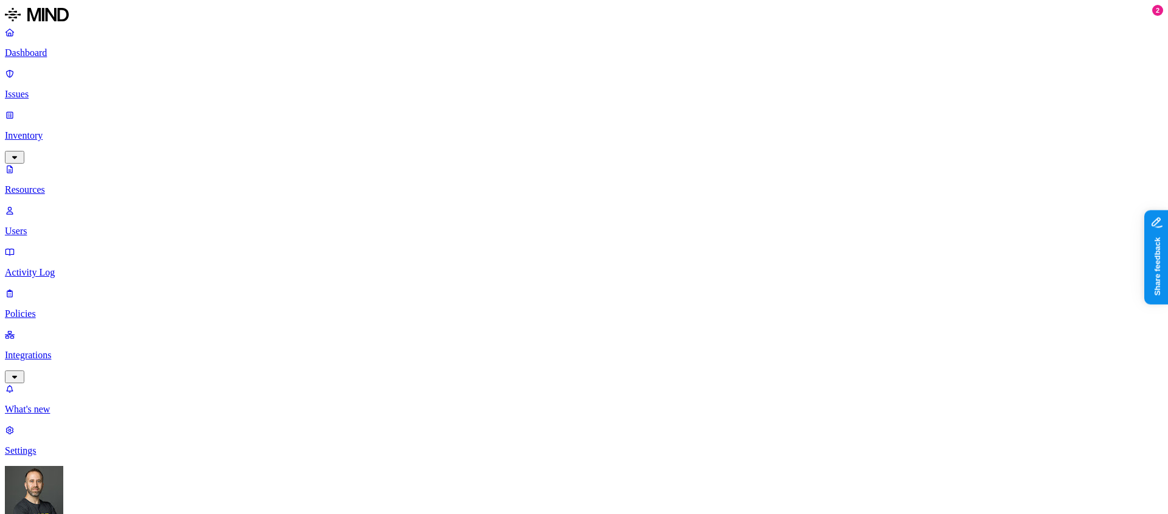
scroll to position [95, 0]
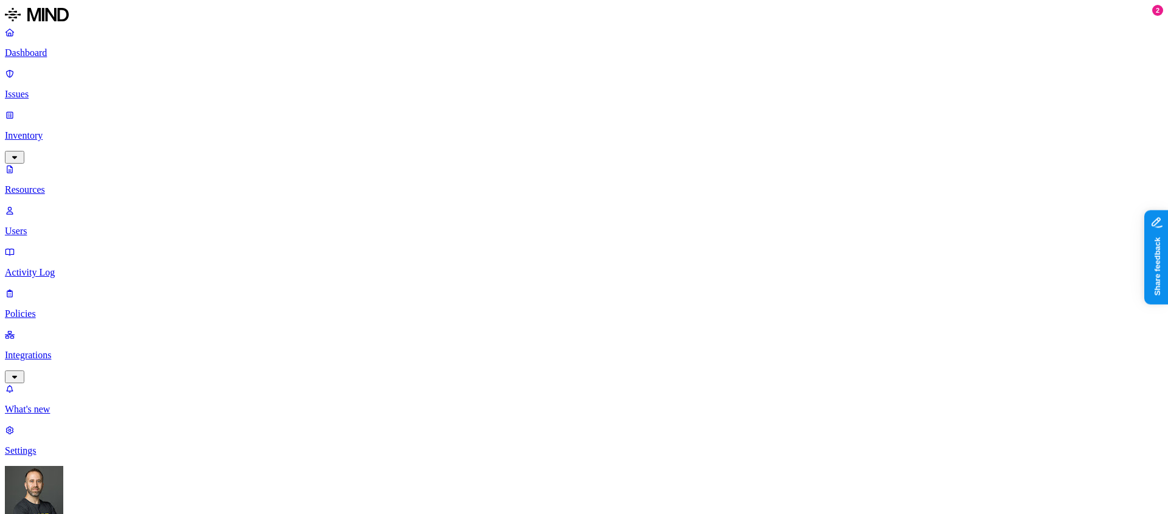
scroll to position [86, 0]
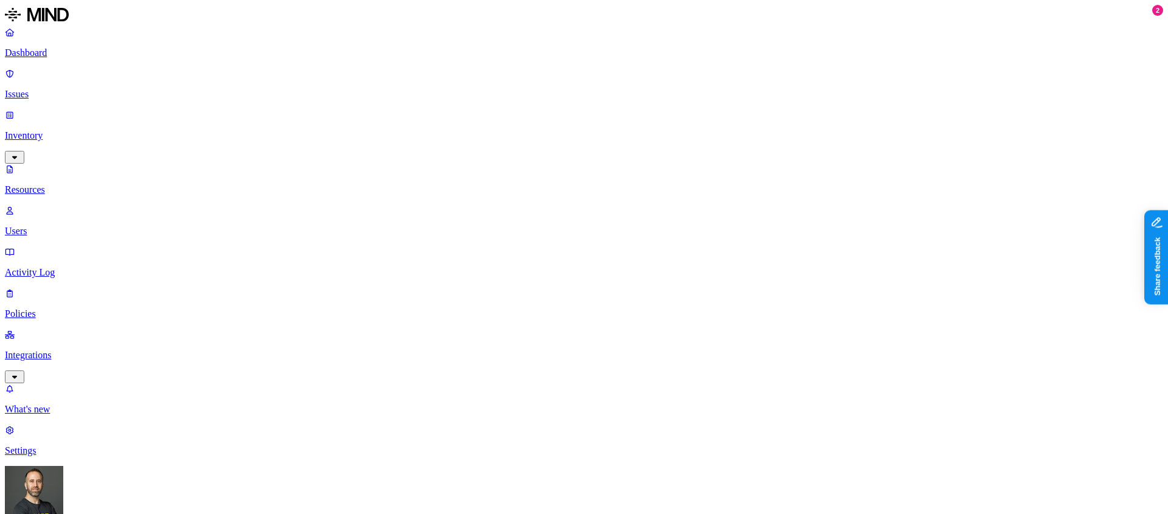
click at [75, 49] on p "Dashboard" at bounding box center [584, 52] width 1158 height 11
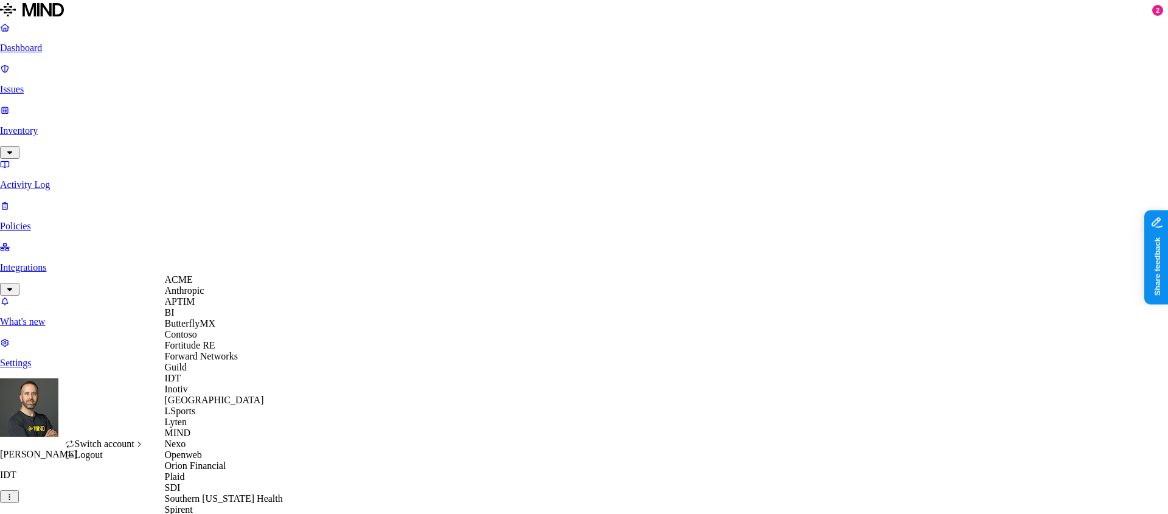
click at [199, 307] on div "APTIM" at bounding box center [224, 301] width 118 height 11
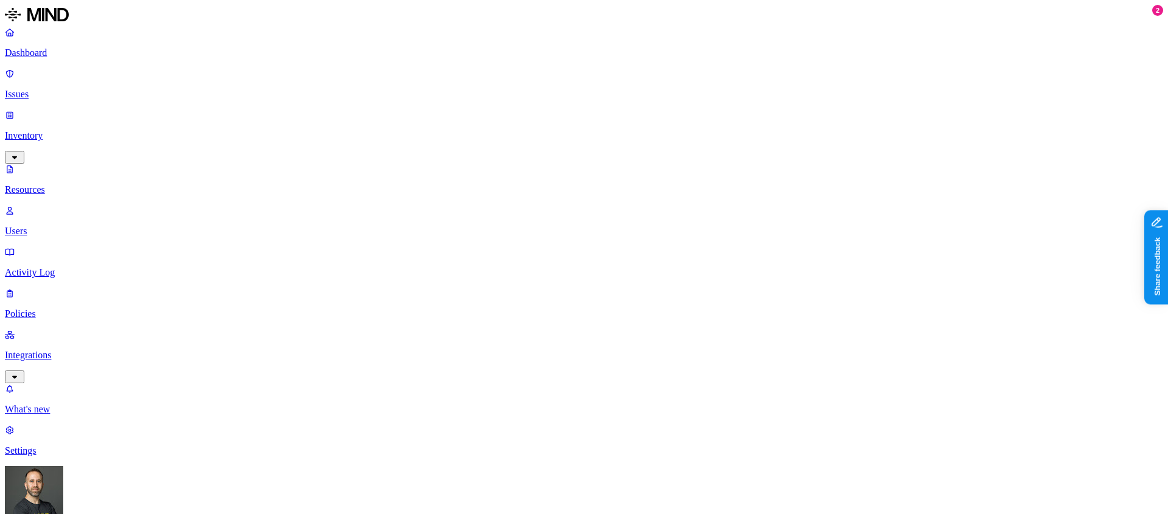
click at [46, 52] on p "Dashboard" at bounding box center [584, 52] width 1158 height 11
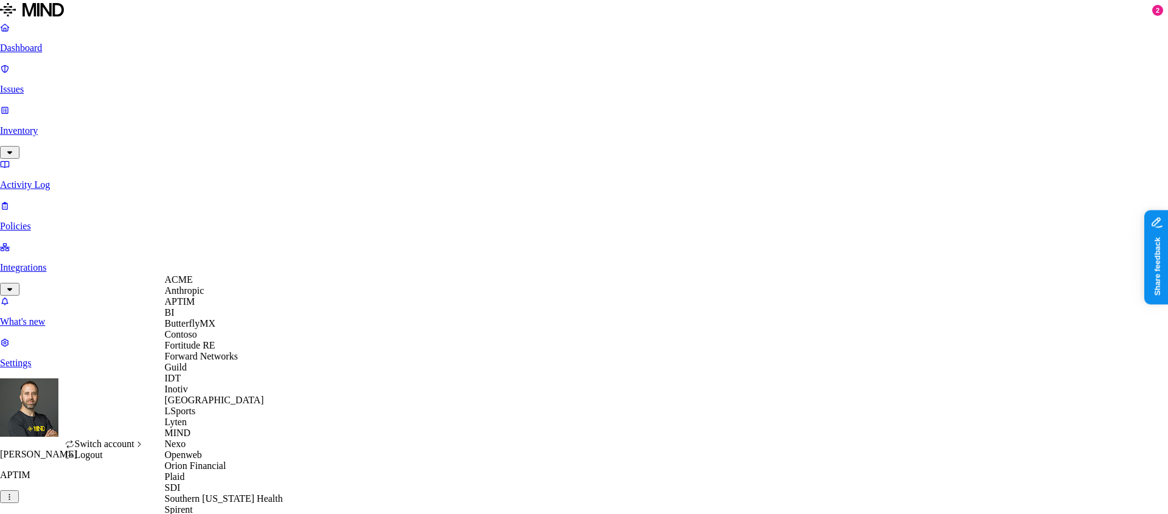
scroll to position [133, 0]
click at [196, 384] on div "Inotiv" at bounding box center [224, 389] width 118 height 11
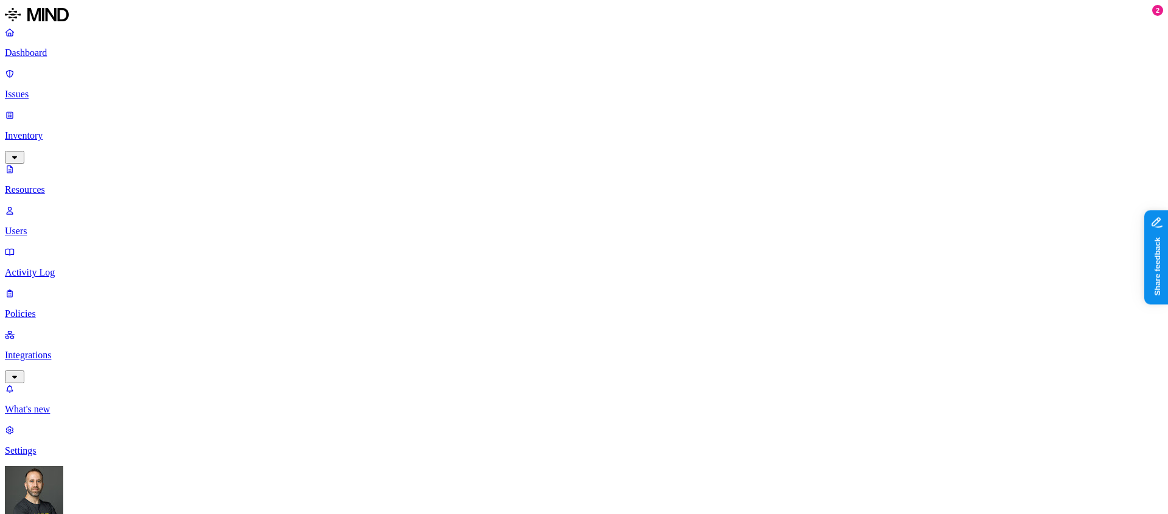
scroll to position [0, 0]
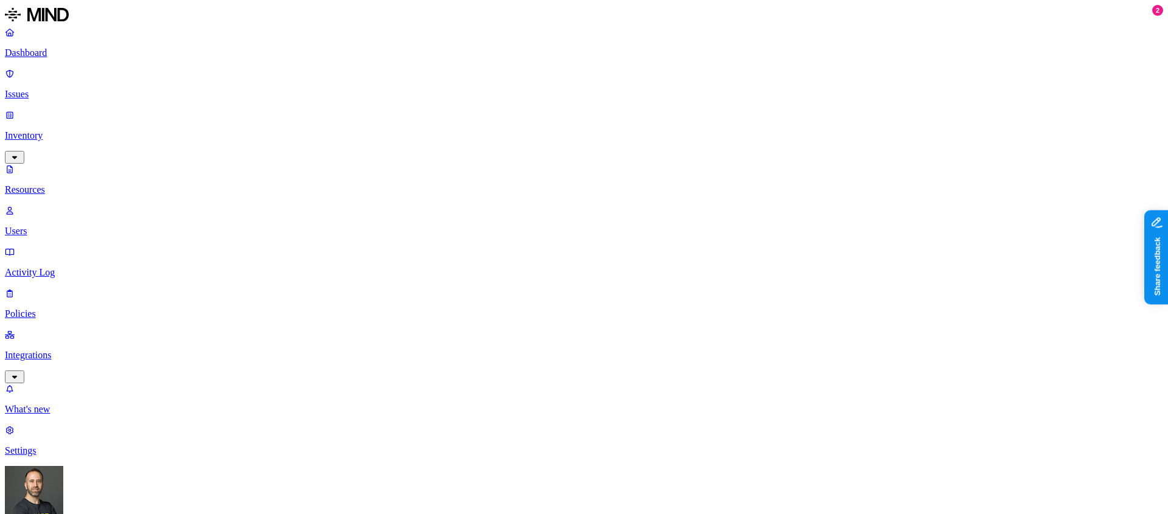
scroll to position [144, 0]
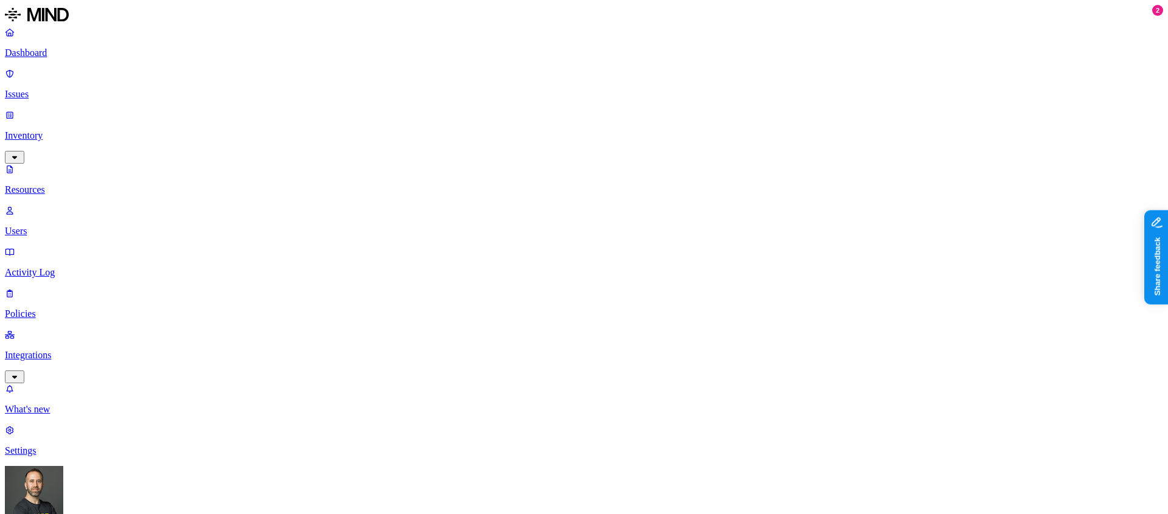
scroll to position [310, 0]
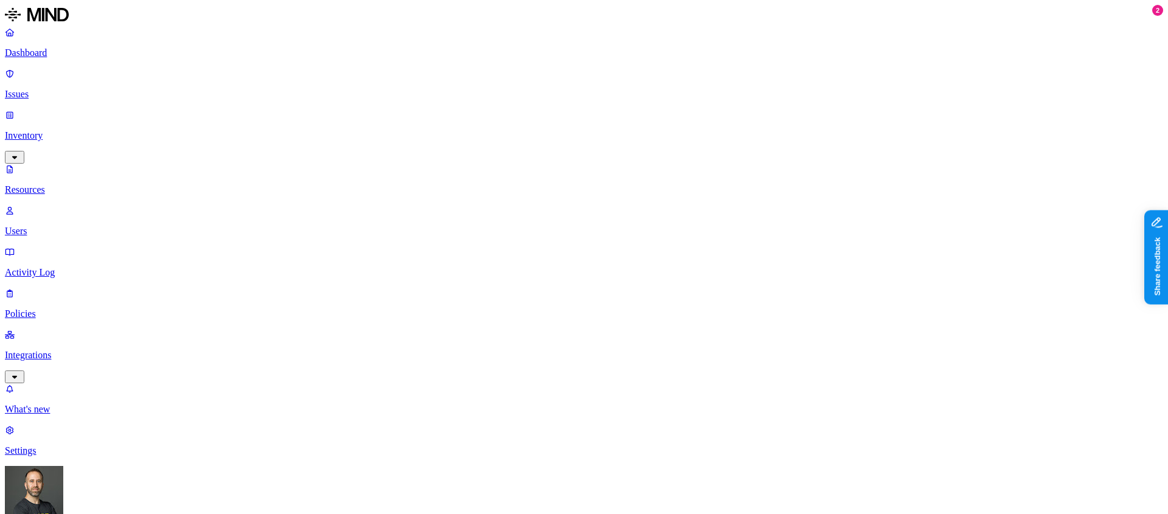
scroll to position [0, 0]
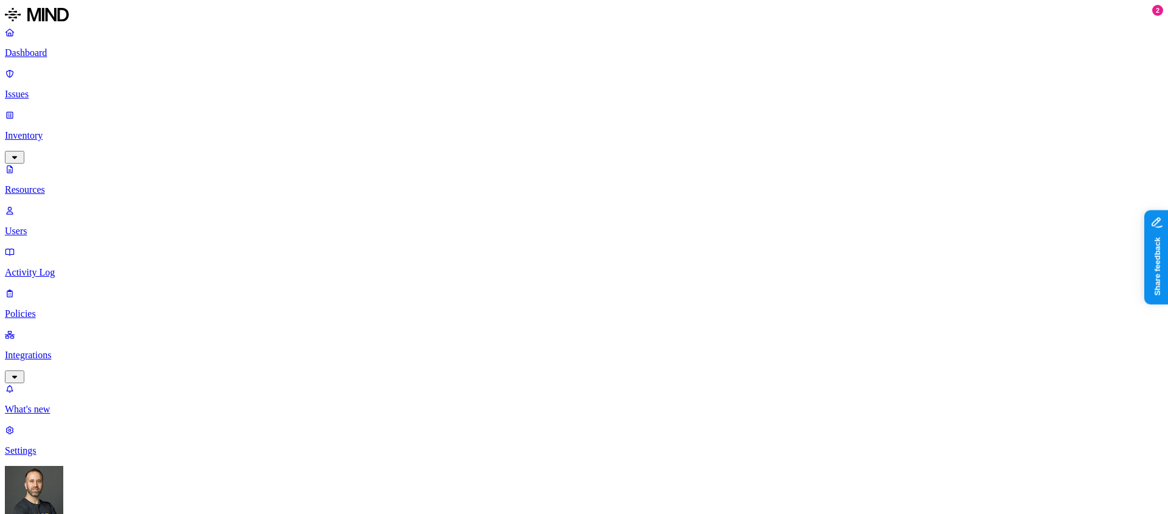
scroll to position [174, 0]
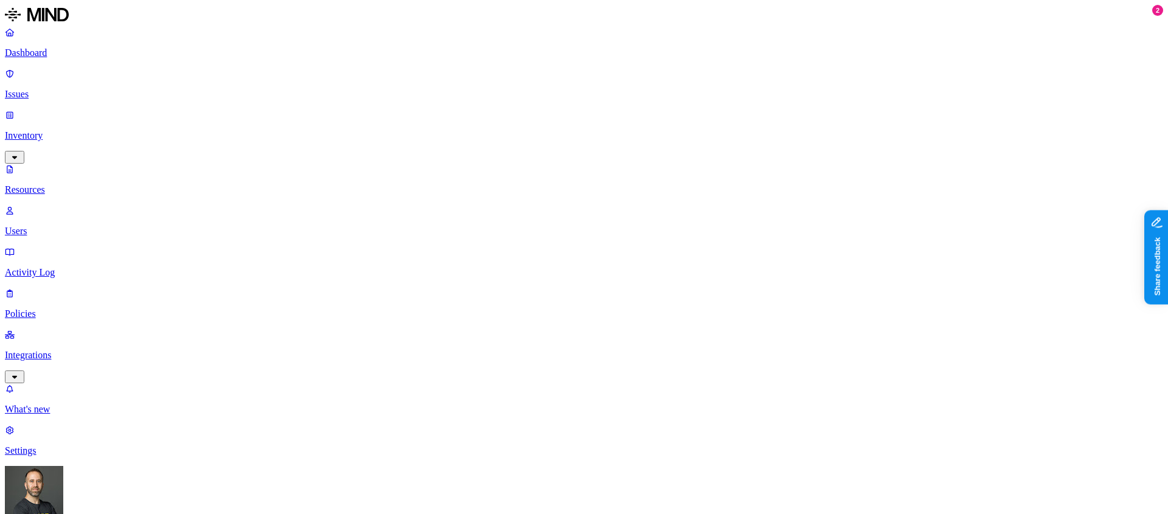
scroll to position [239, 0]
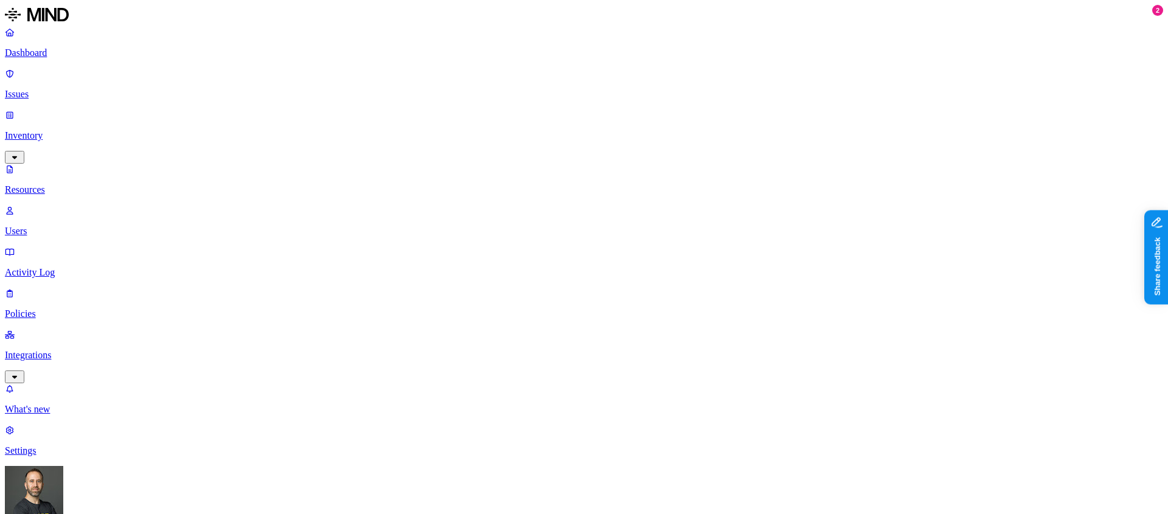
scroll to position [239, 0]
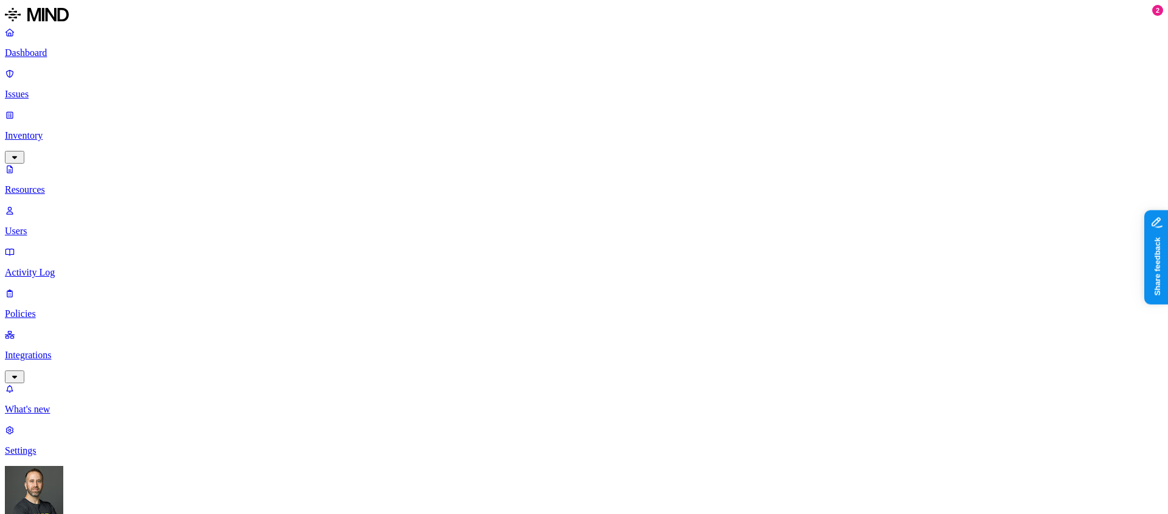
scroll to position [190, 0]
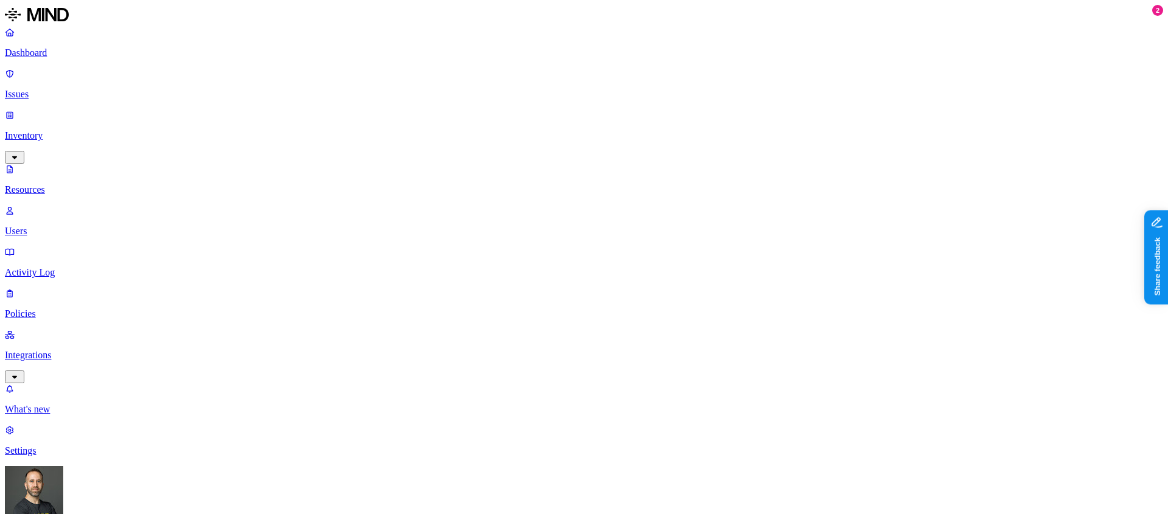
scroll to position [190, 0]
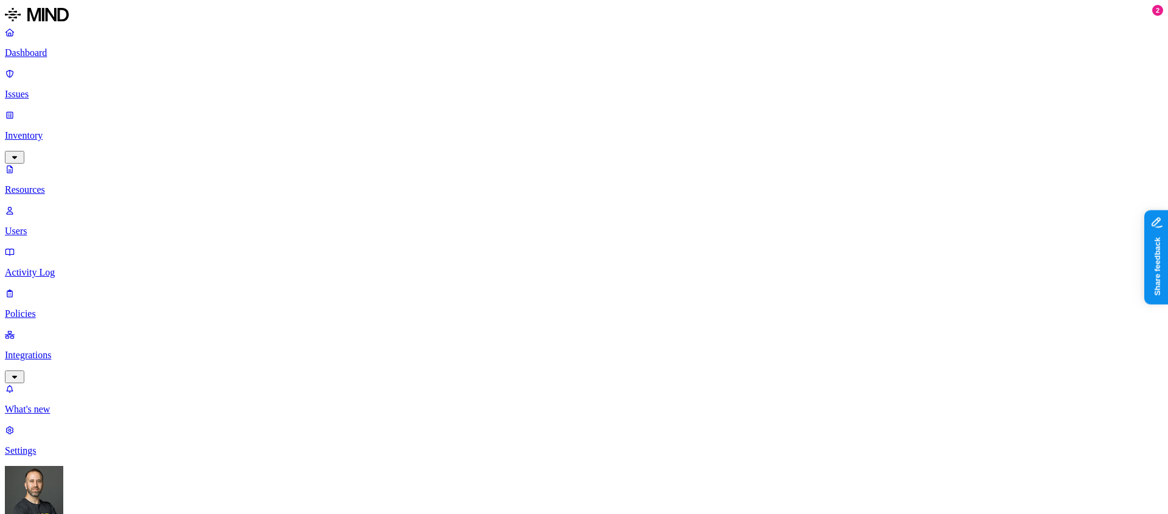
scroll to position [165, 0]
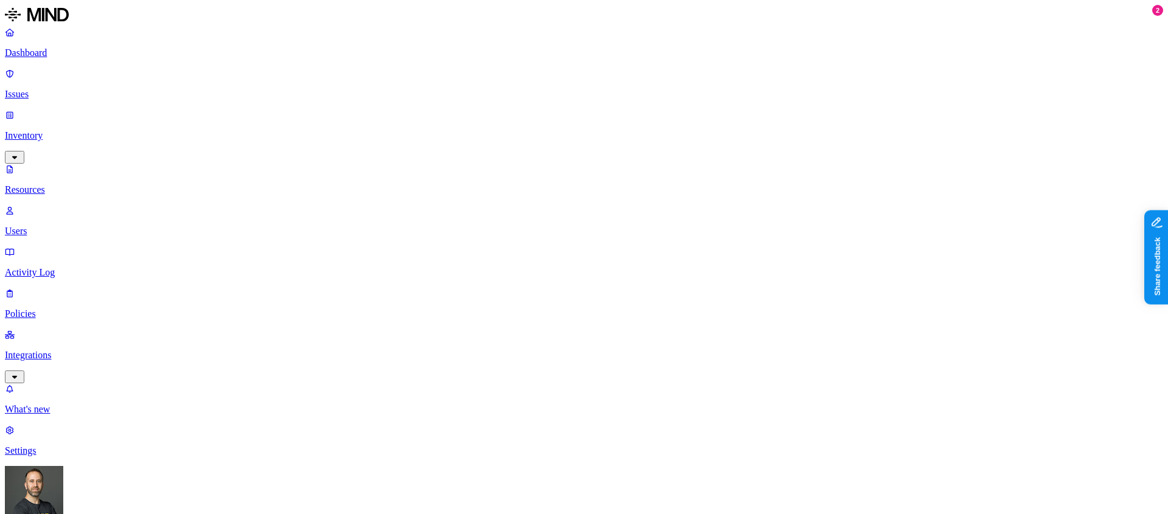
scroll to position [141, 0]
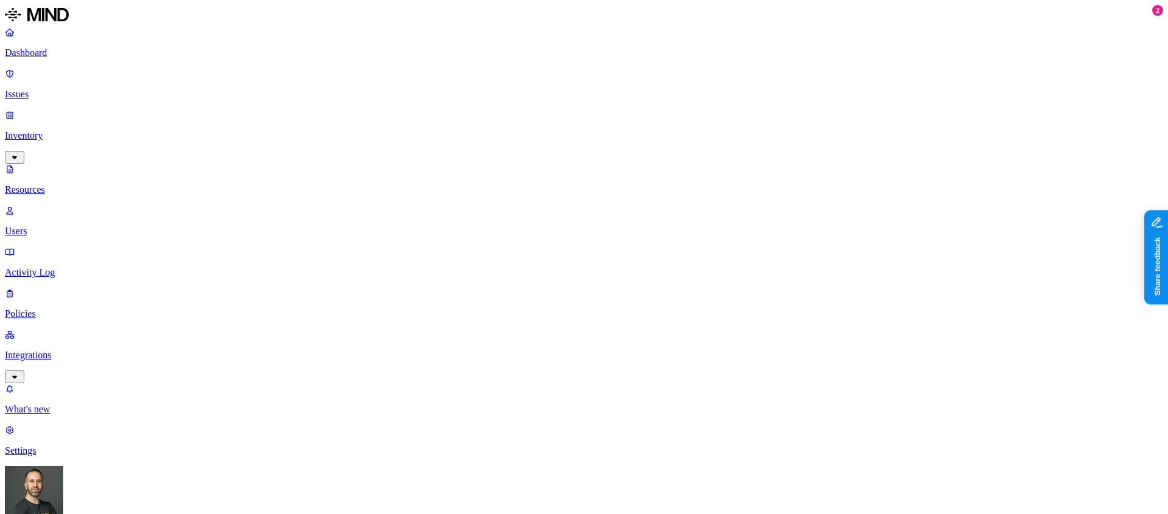
scroll to position [117, 0]
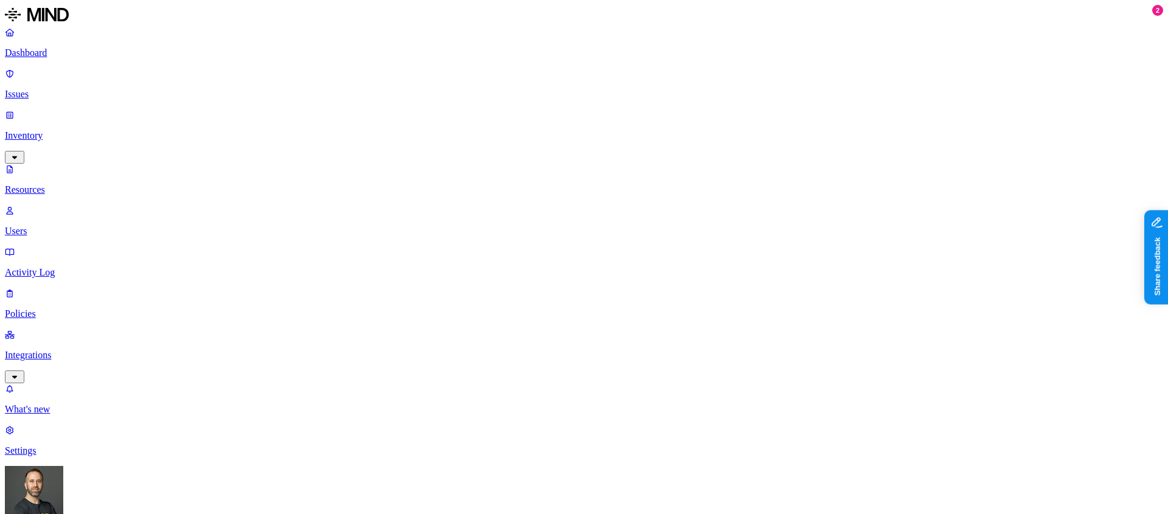
scroll to position [68, 0]
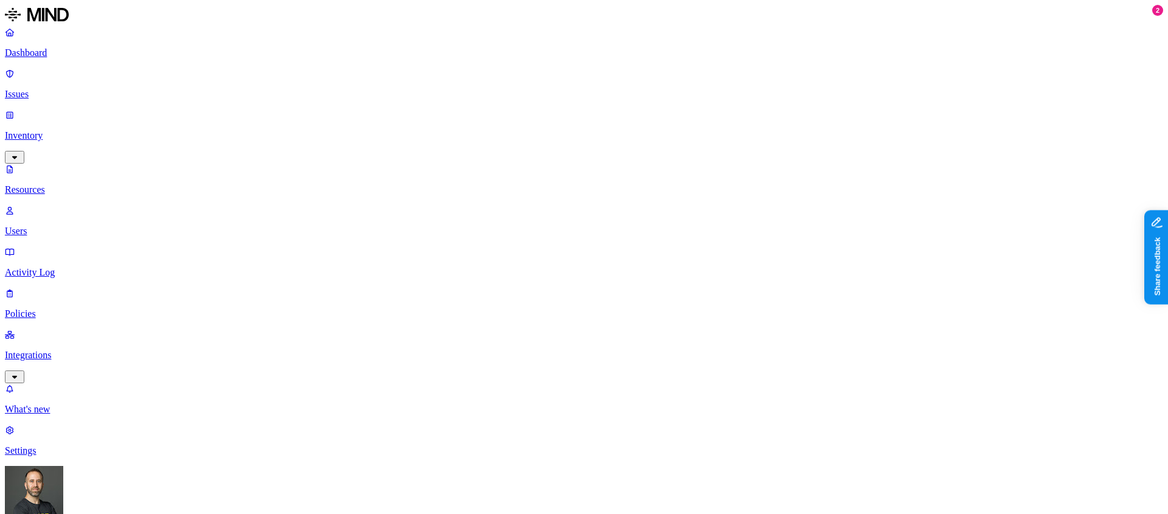
scroll to position [44, 0]
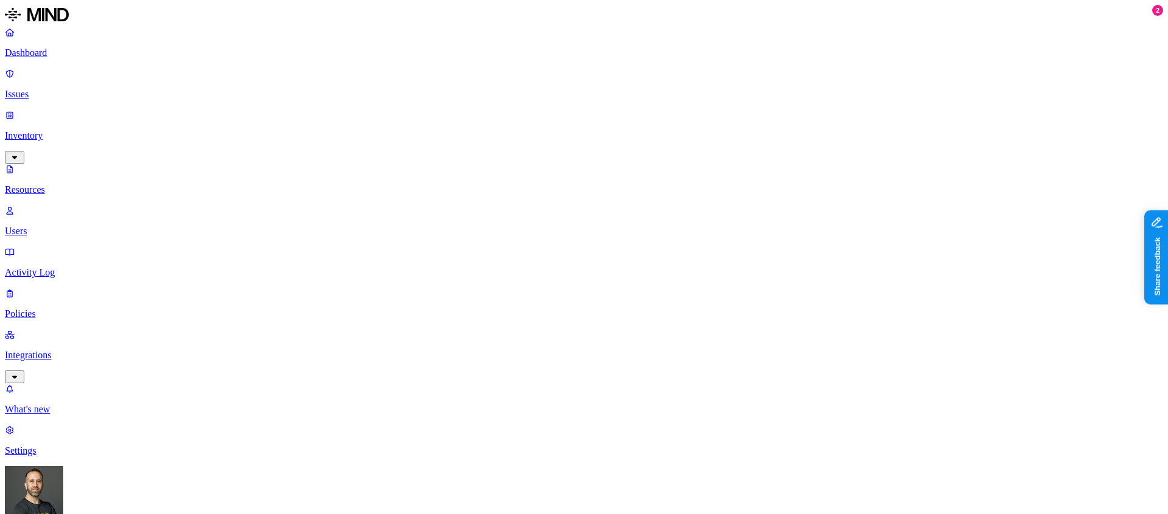
scroll to position [19, 0]
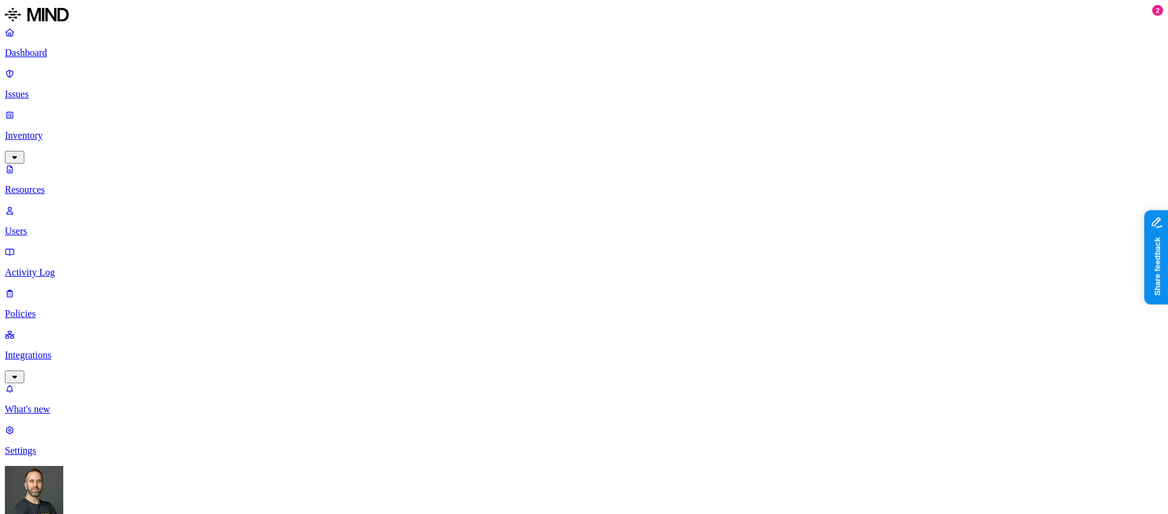
click at [96, 50] on p "Dashboard" at bounding box center [584, 52] width 1158 height 11
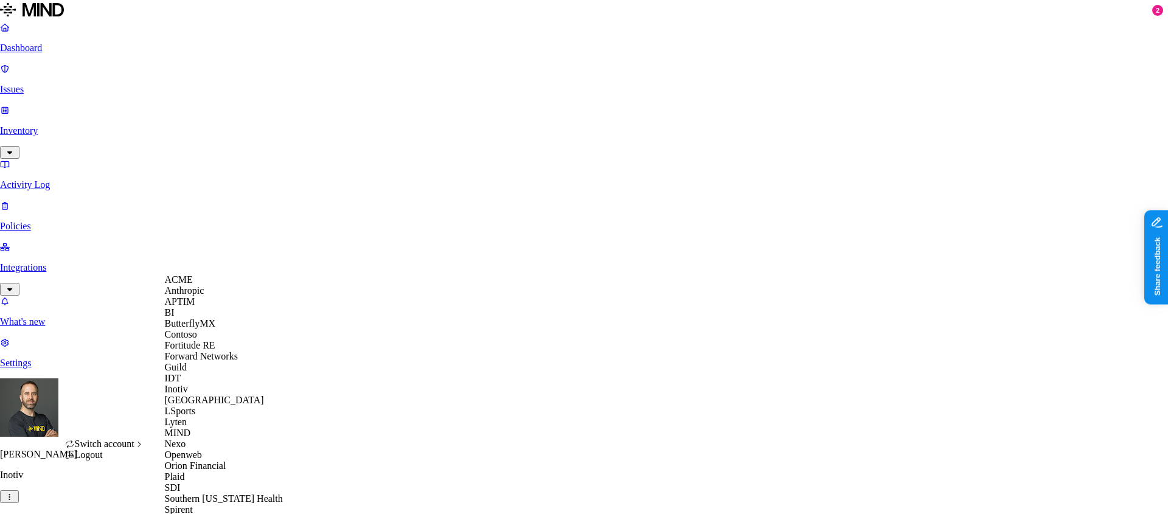
scroll to position [110, 0]
click at [207, 428] on div "Lyten" at bounding box center [224, 422] width 118 height 11
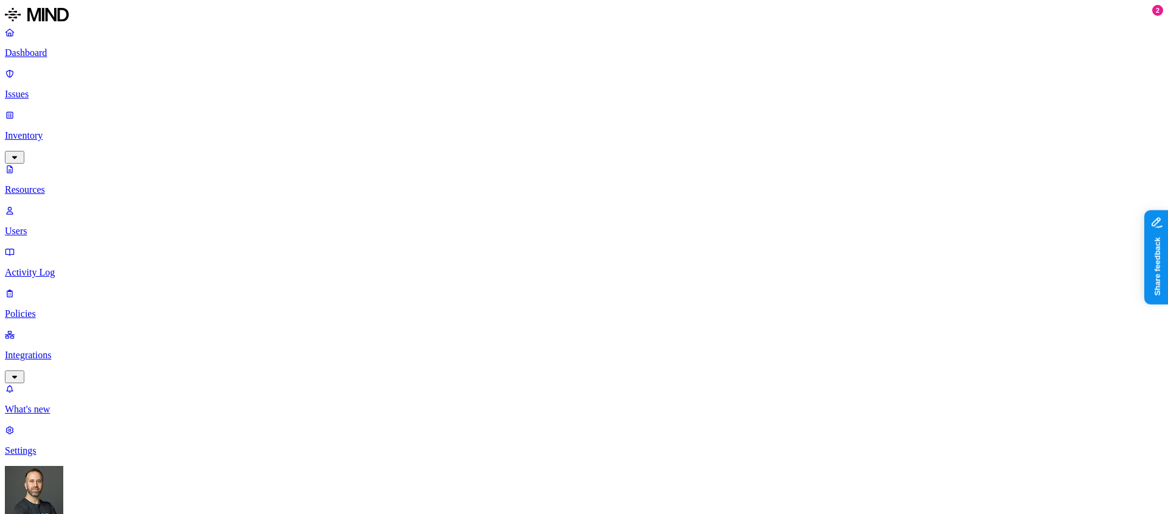
click at [63, 53] on p "Dashboard" at bounding box center [584, 52] width 1158 height 11
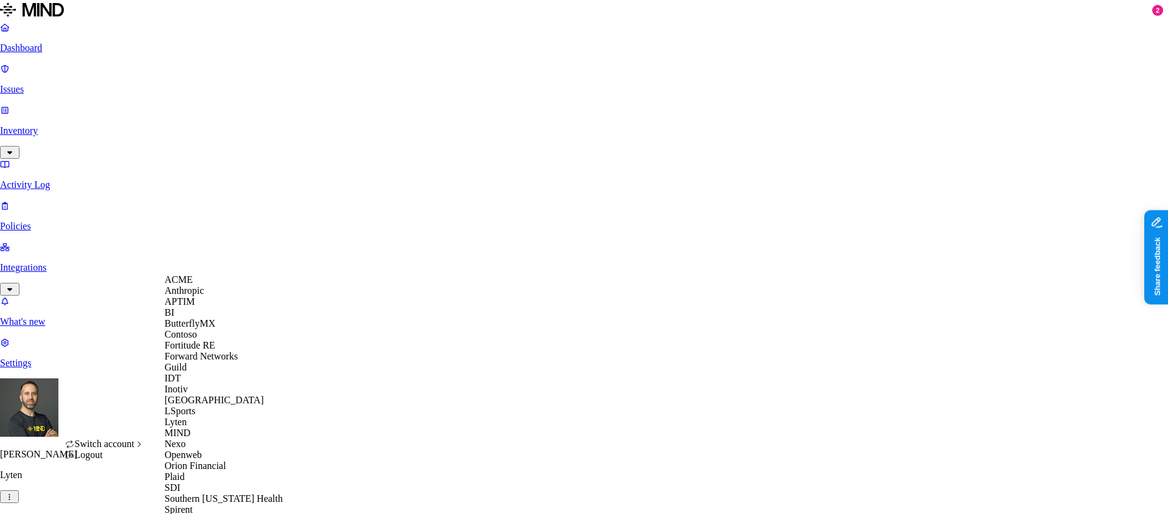
scroll to position [222, 0]
click at [206, 428] on div "MIND" at bounding box center [224, 433] width 118 height 11
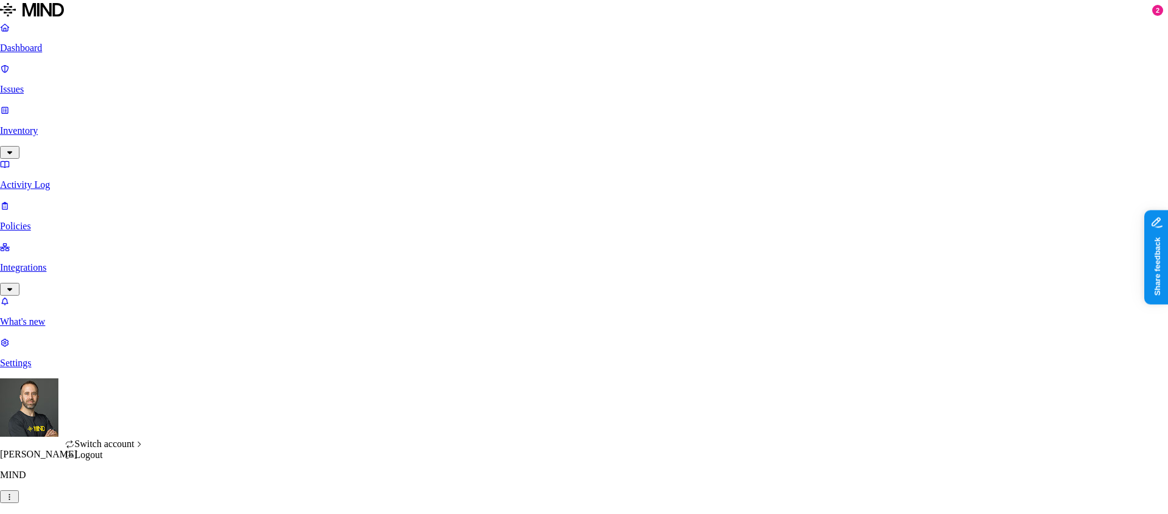
click at [113, 495] on html "Dashboard Issues Inventory Activity Log Policies Integrations What's new 2 Sett…" at bounding box center [584, 375] width 1168 height 750
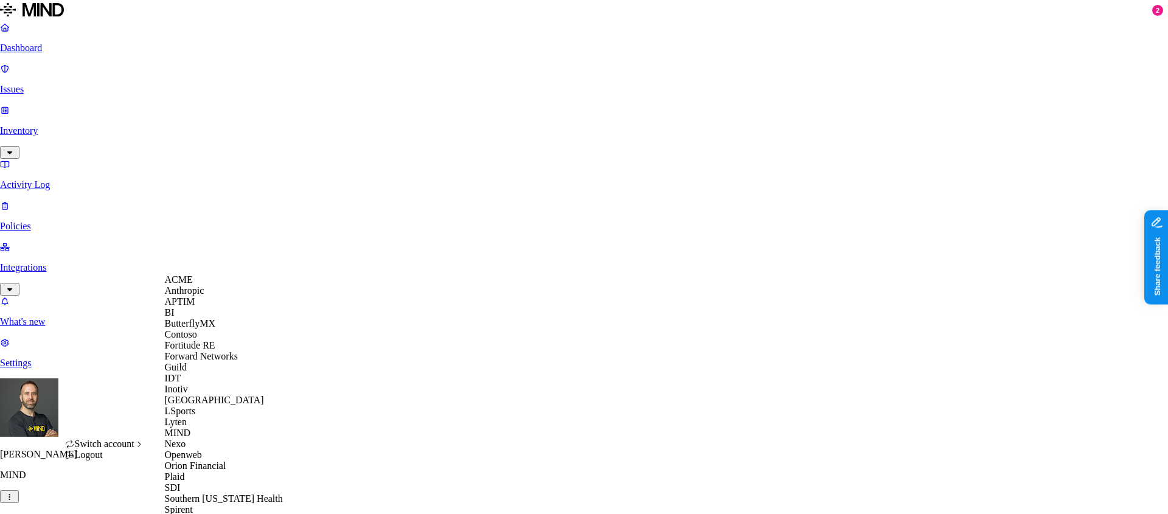
scroll to position [215, 0]
click at [202, 450] on span "Openweb" at bounding box center [183, 455] width 37 height 10
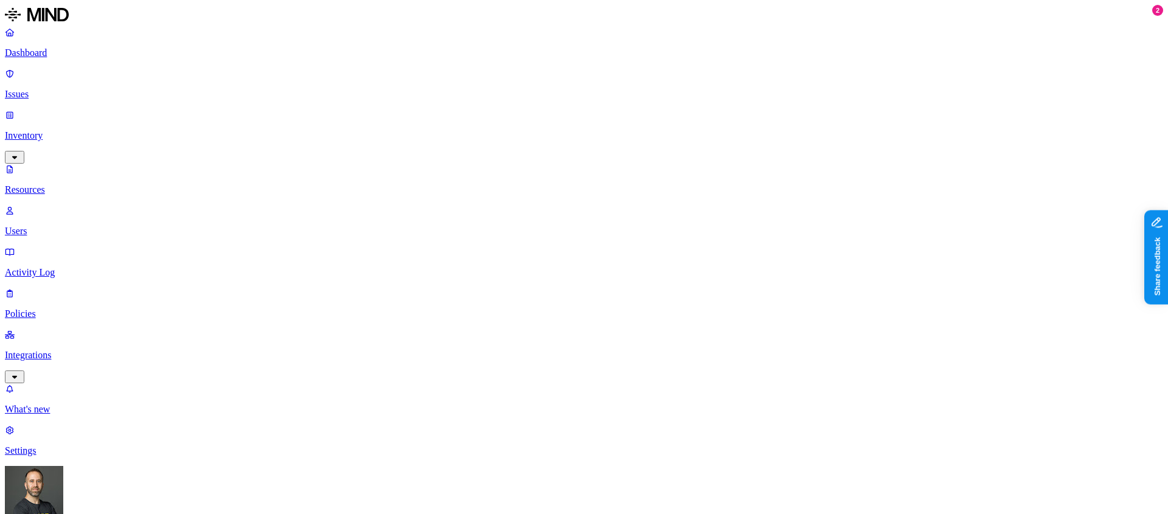
click at [69, 47] on p "Dashboard" at bounding box center [584, 52] width 1158 height 11
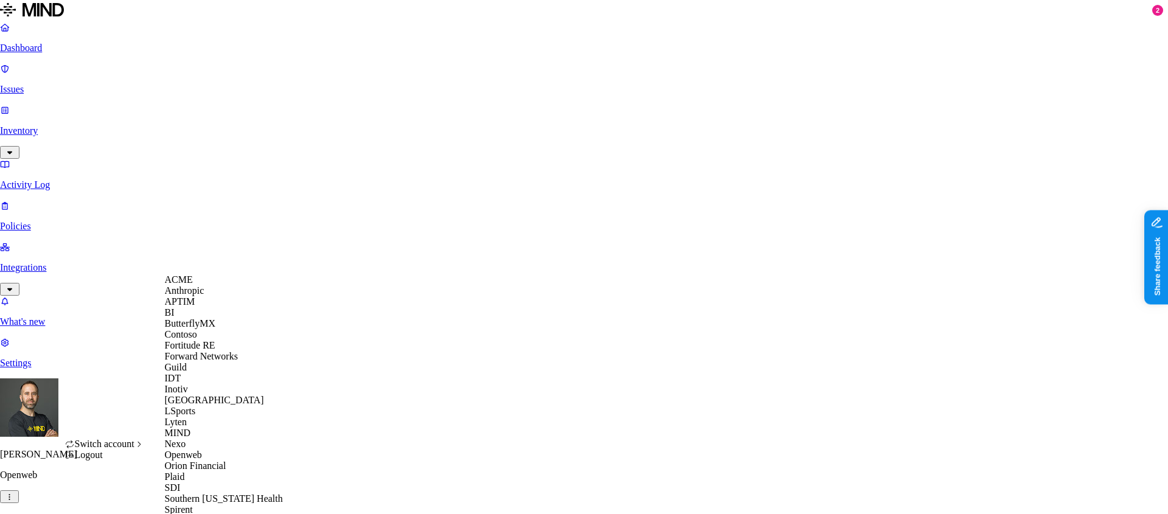
scroll to position [385, 0]
click at [201, 504] on div "Spirent" at bounding box center [224, 509] width 118 height 11
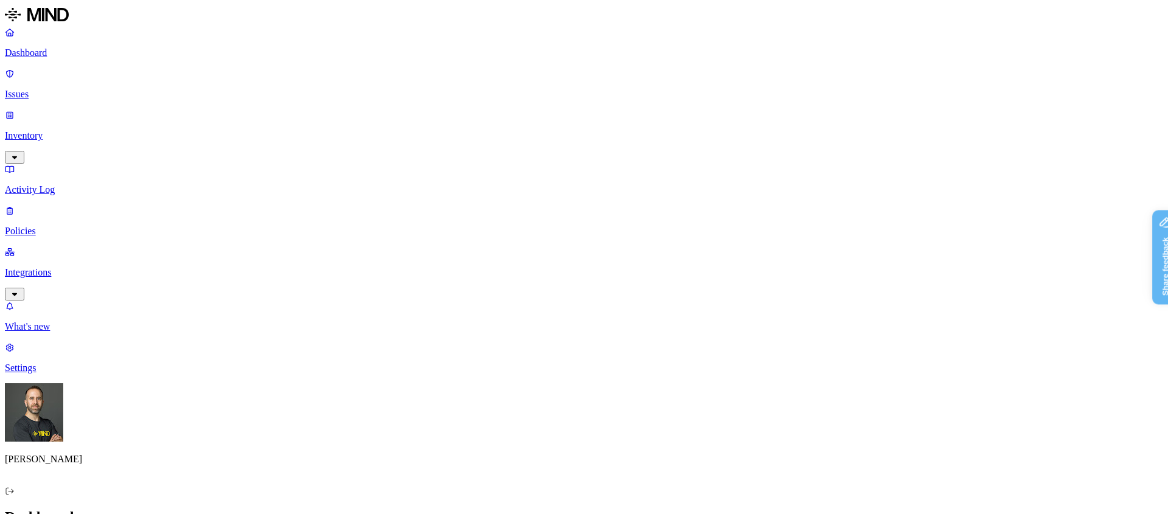
click at [96, 130] on p "Inventory" at bounding box center [584, 135] width 1158 height 11
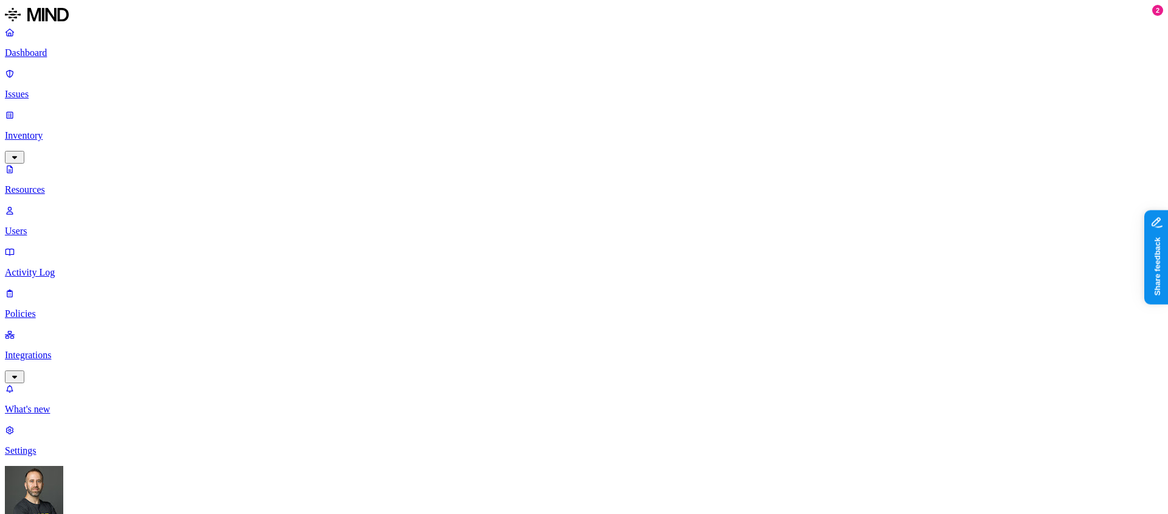
click at [81, 52] on p "Dashboard" at bounding box center [584, 52] width 1158 height 11
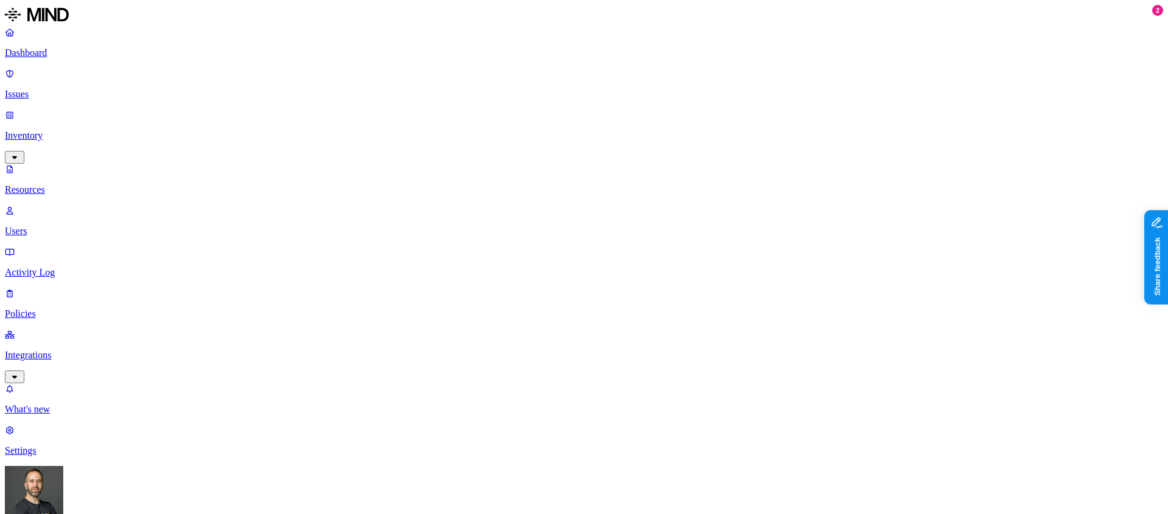
click at [48, 52] on p "Dashboard" at bounding box center [584, 52] width 1158 height 11
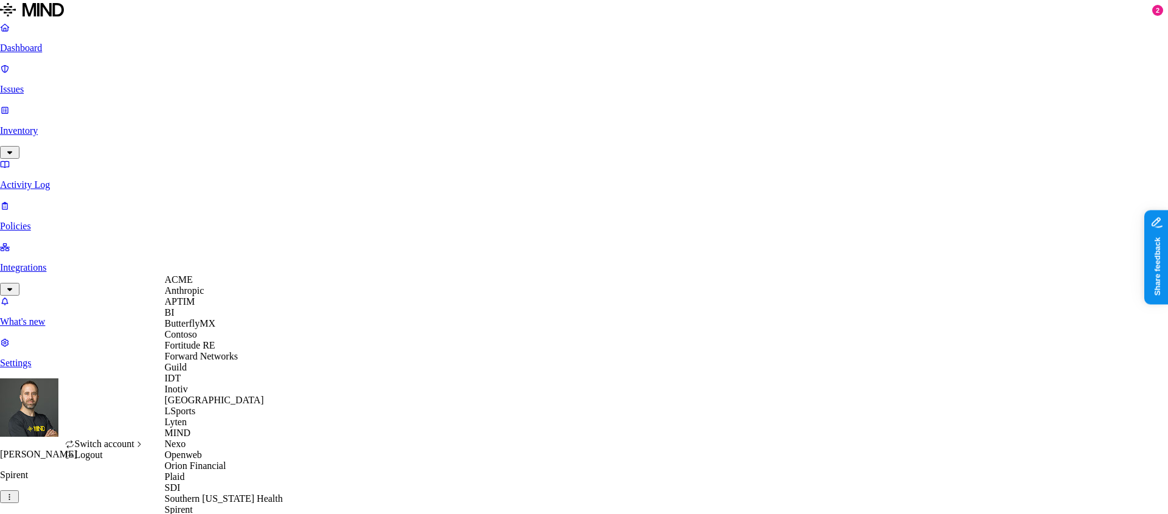
scroll to position [385, 0]
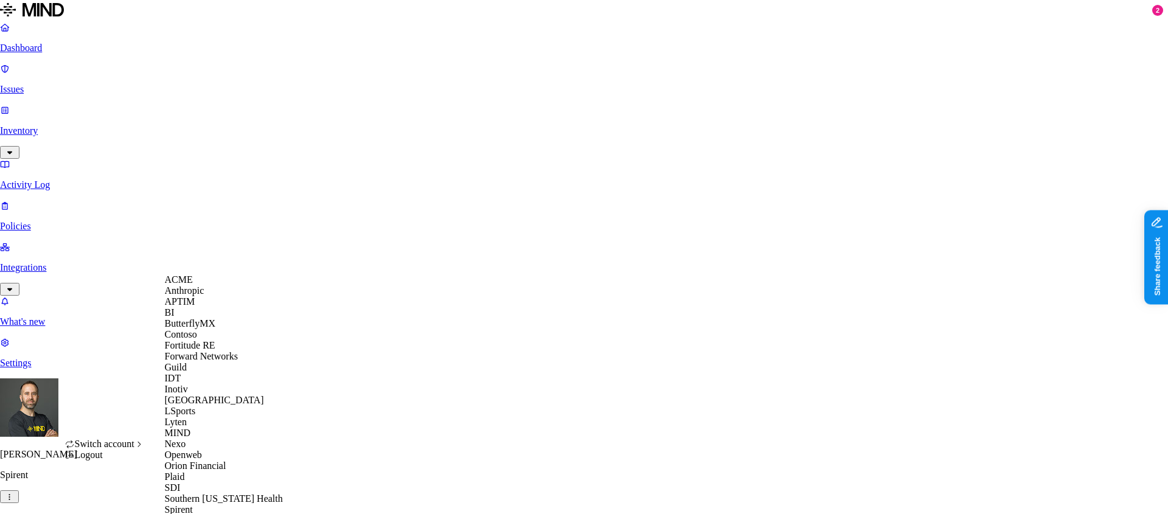
scroll to position [372, 0]
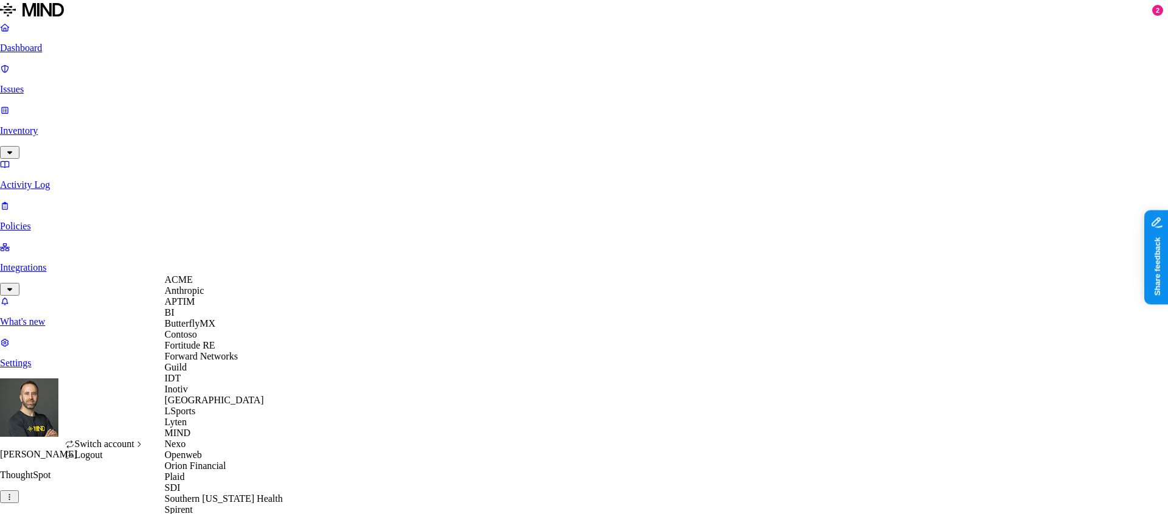
scroll to position [385, 0]
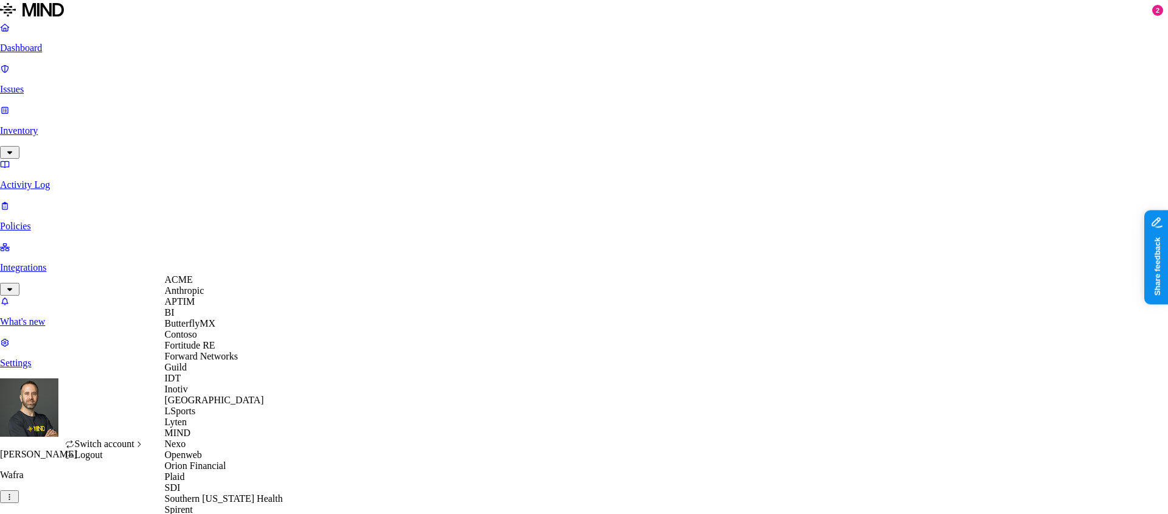
scroll to position [385, 0]
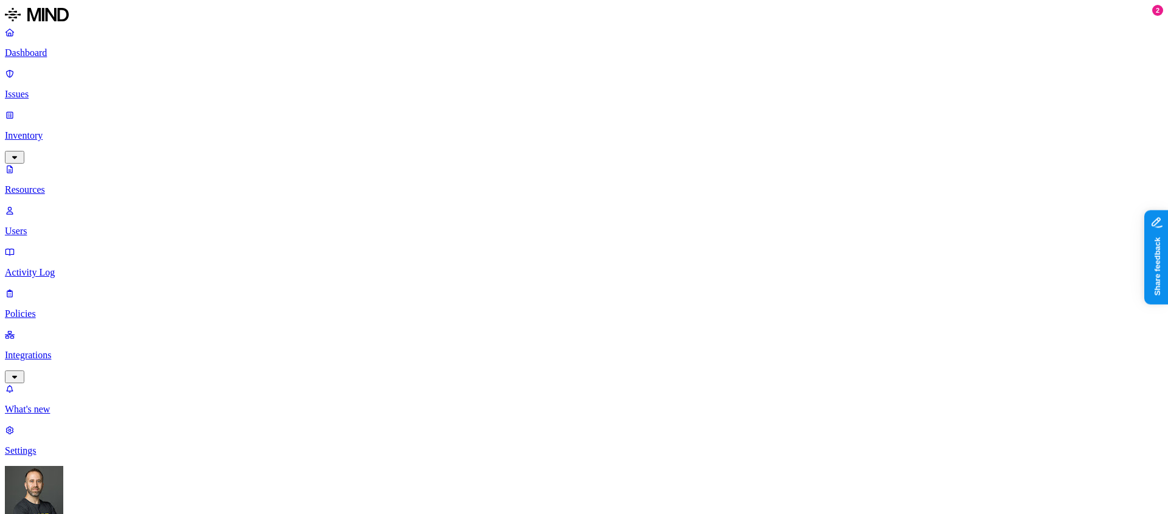
click at [75, 56] on p "Dashboard" at bounding box center [584, 52] width 1158 height 11
